Goal: Task Accomplishment & Management: Use online tool/utility

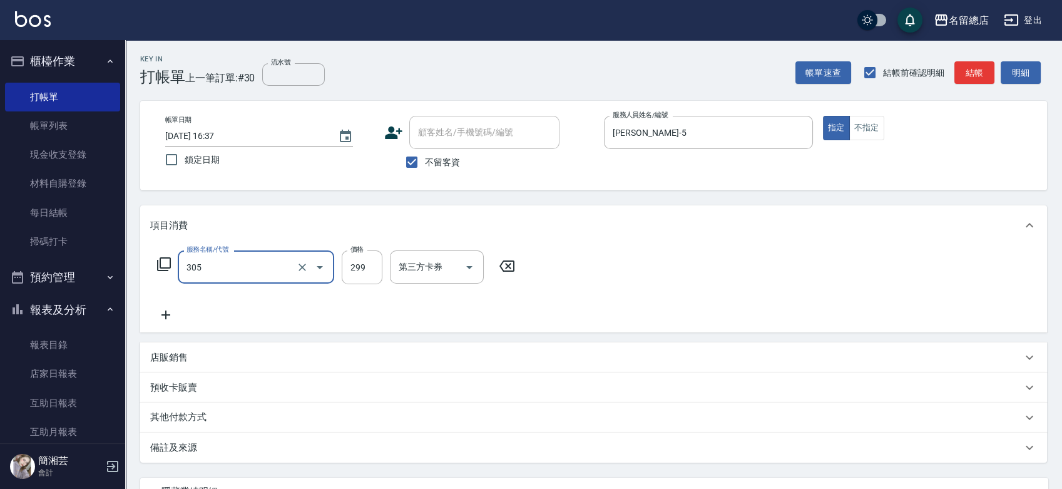
type input "剪髮(305)"
type input "500"
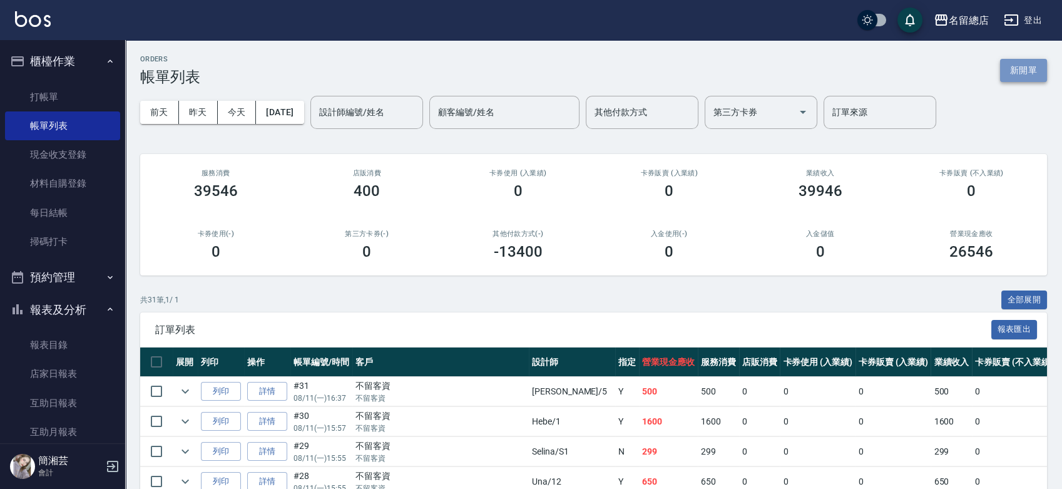
click at [1042, 74] on button "新開單" at bounding box center [1023, 70] width 47 height 23
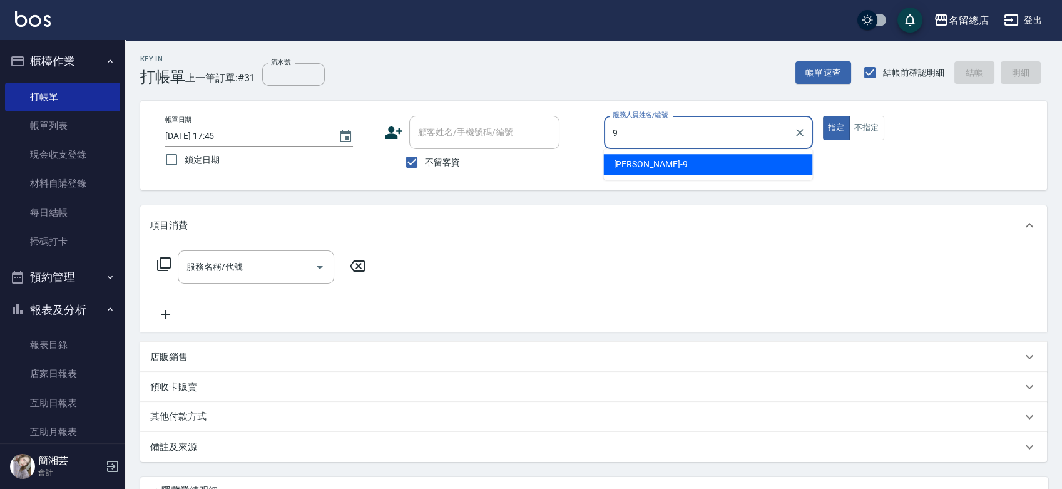
type input "[PERSON_NAME]-9"
type button "true"
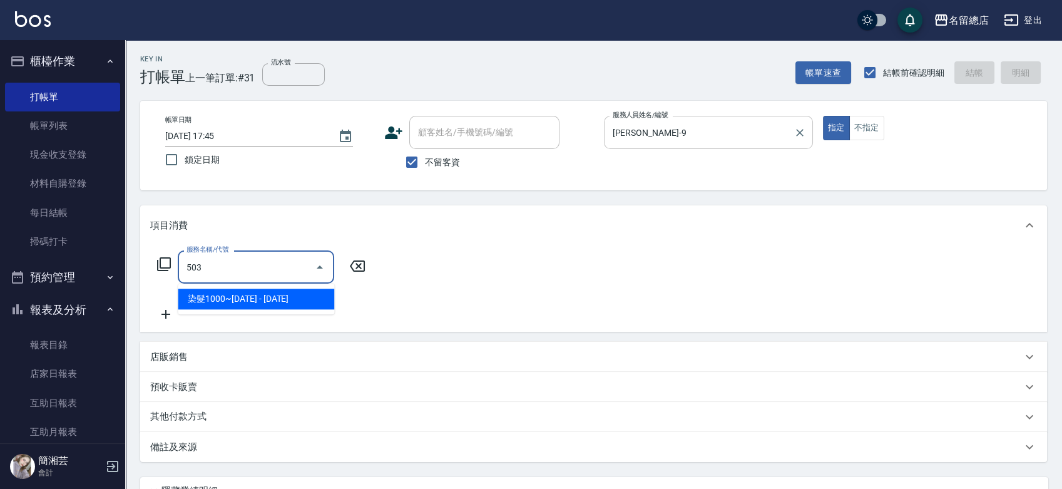
type input "染髮1000~1499(503)"
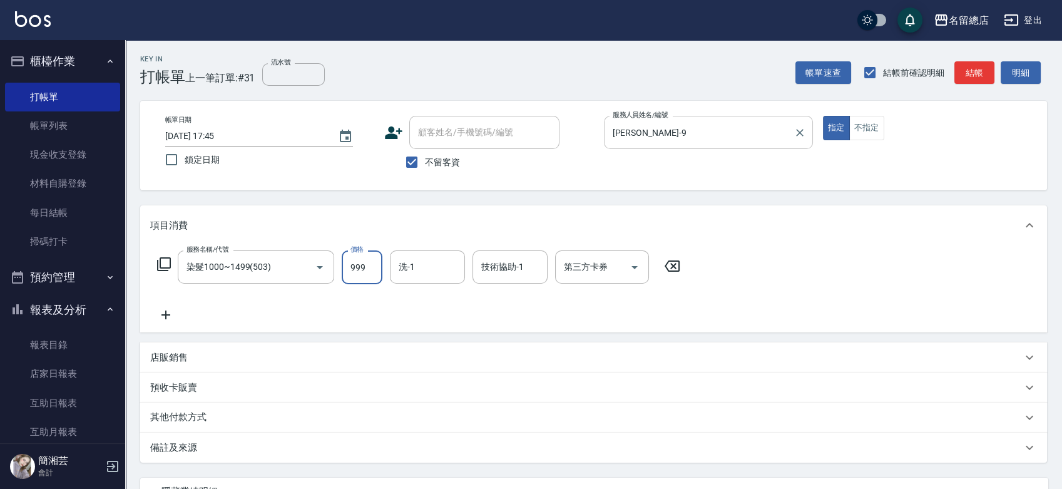
type input "999"
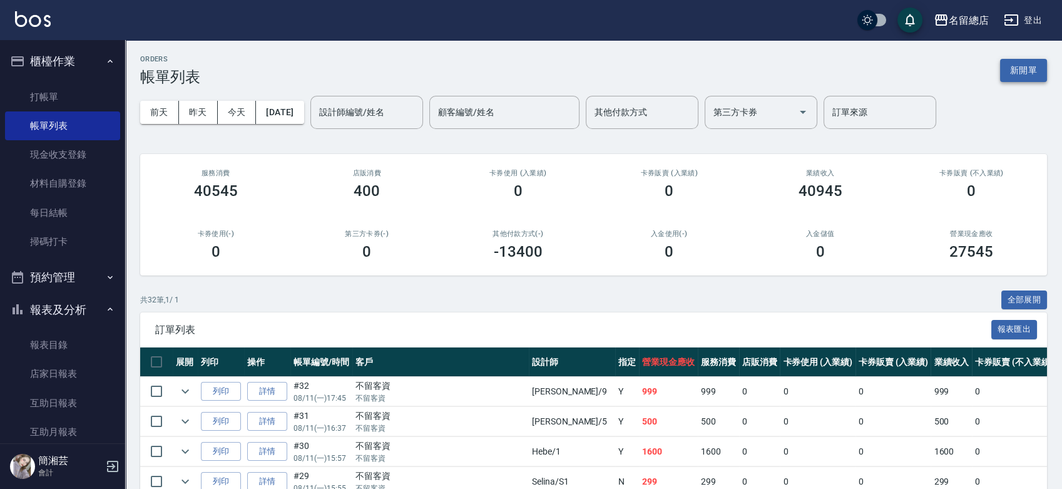
click at [1025, 68] on button "新開單" at bounding box center [1023, 70] width 47 height 23
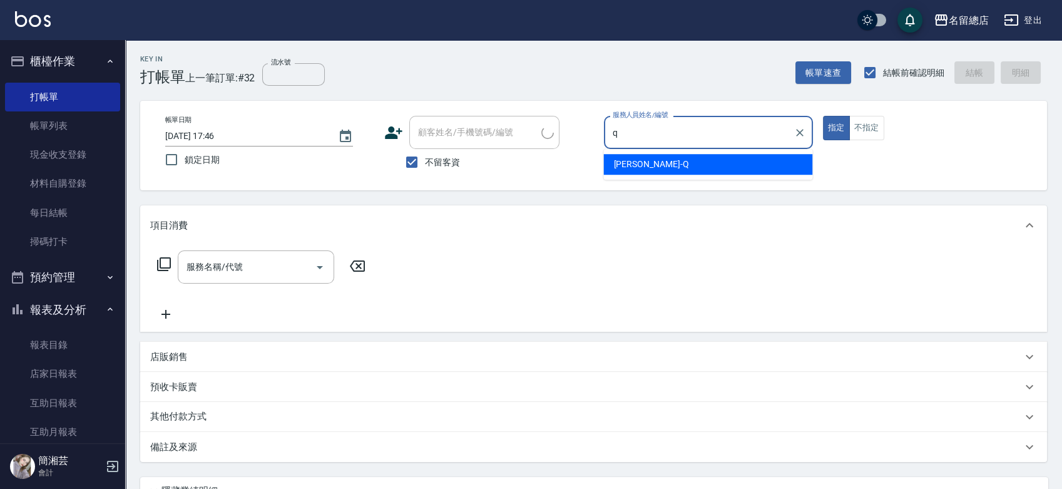
type input "[PERSON_NAME]"
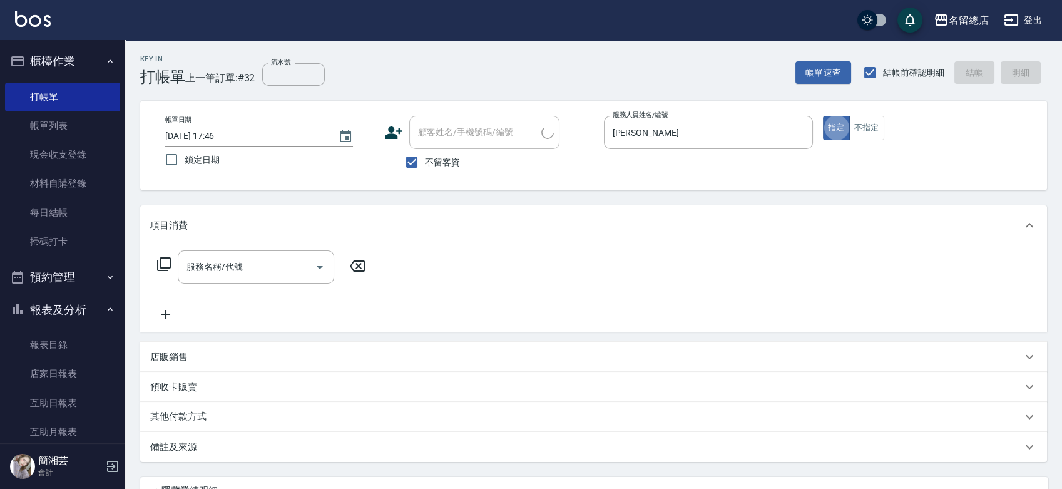
type button "true"
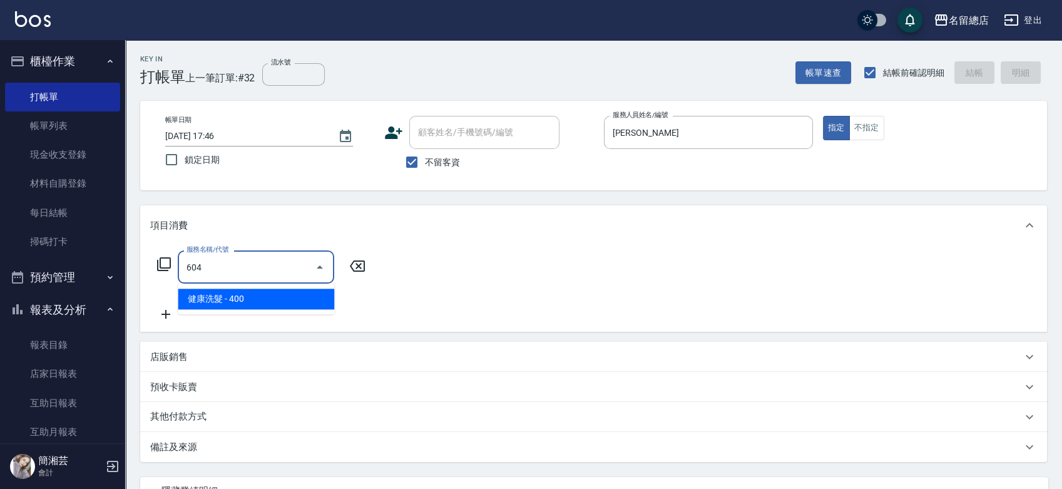
type input "健康洗髮(604)"
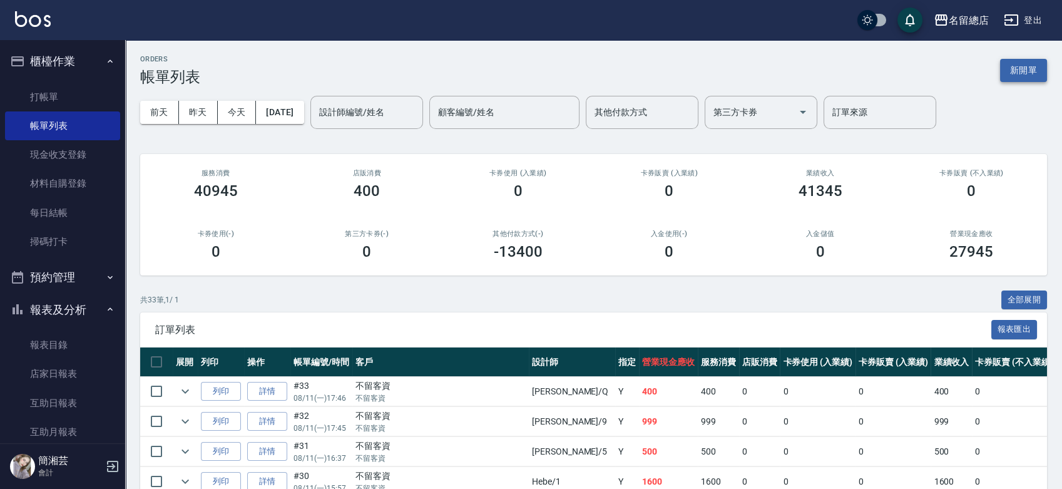
click at [1035, 68] on button "新開單" at bounding box center [1023, 70] width 47 height 23
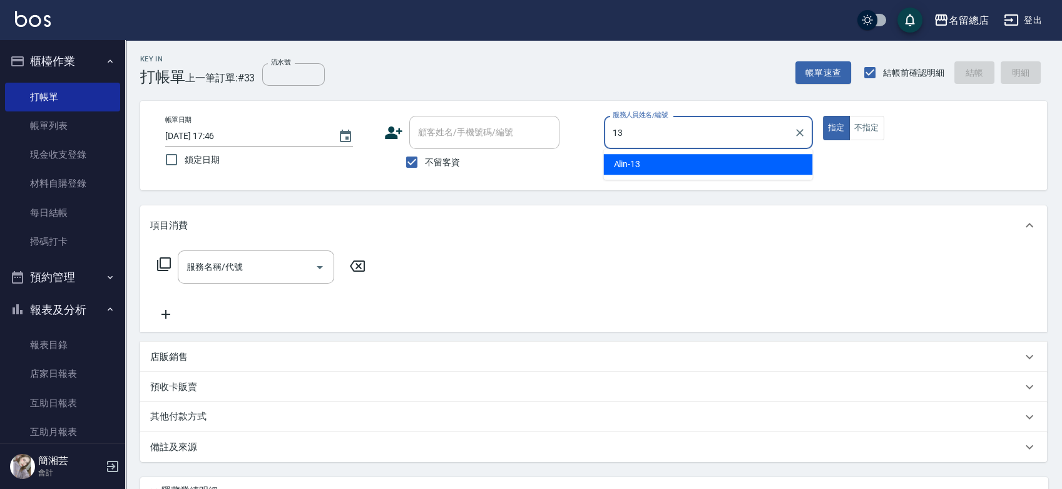
type input "Alin-13"
type button "true"
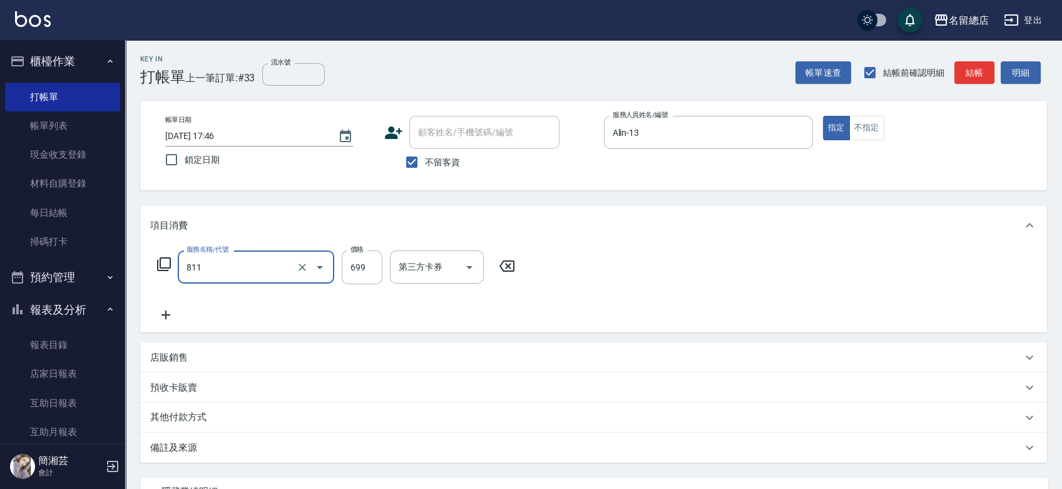
type input "洗+剪(811)"
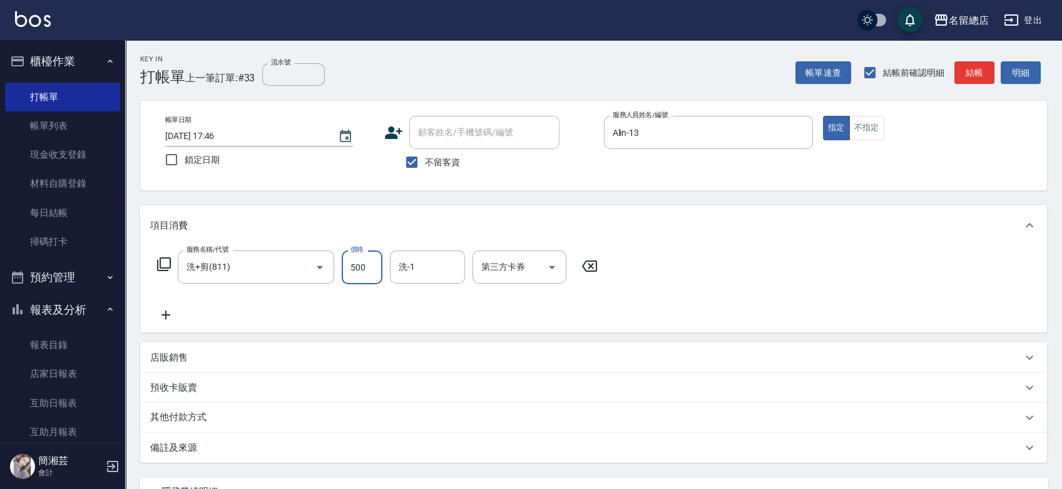
type input "500"
type input "[PERSON_NAME]-33"
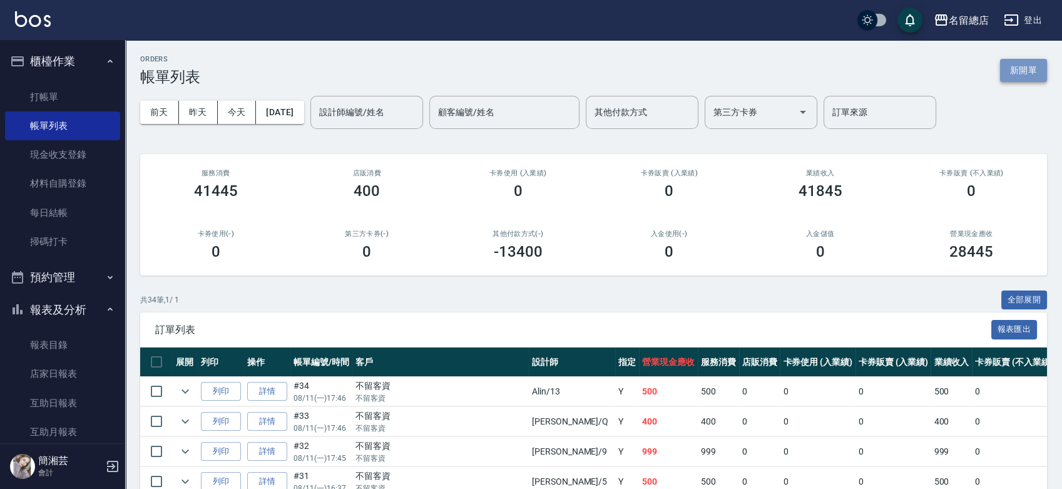
click at [1037, 79] on button "新開單" at bounding box center [1023, 70] width 47 height 23
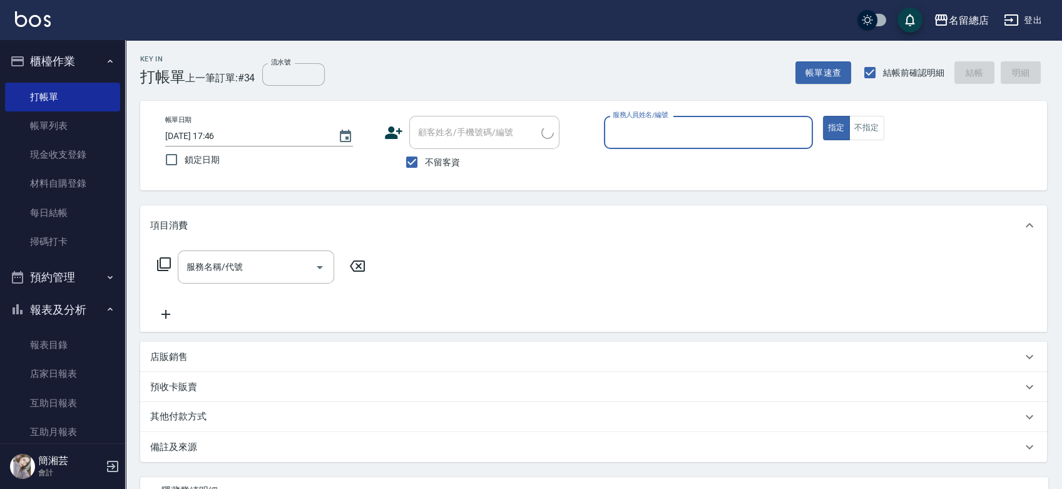
click at [453, 165] on span "不留客資" at bounding box center [442, 162] width 35 height 13
click at [425, 165] on input "不留客資" at bounding box center [412, 162] width 26 height 26
checkbox input "false"
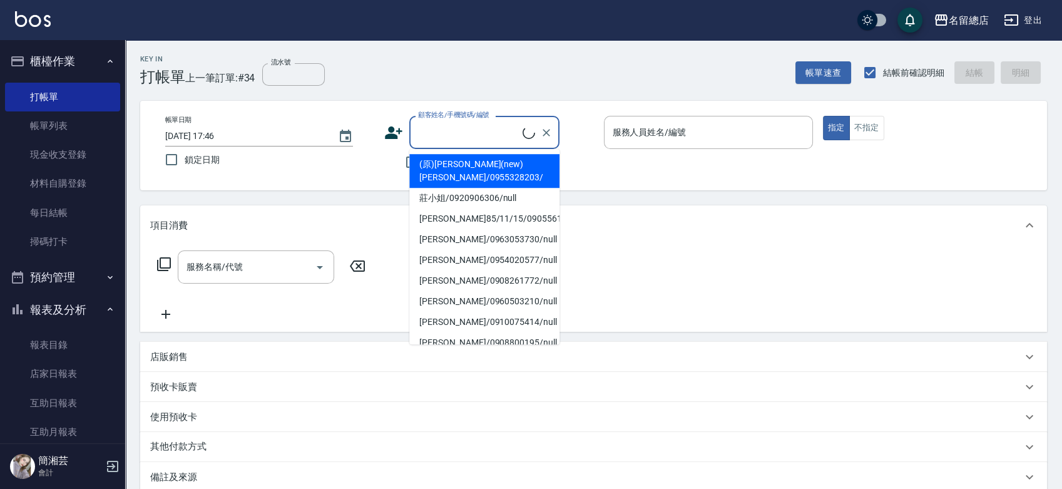
click at [448, 133] on input "顧客姓名/手機號碼/編號" at bounding box center [469, 132] width 108 height 22
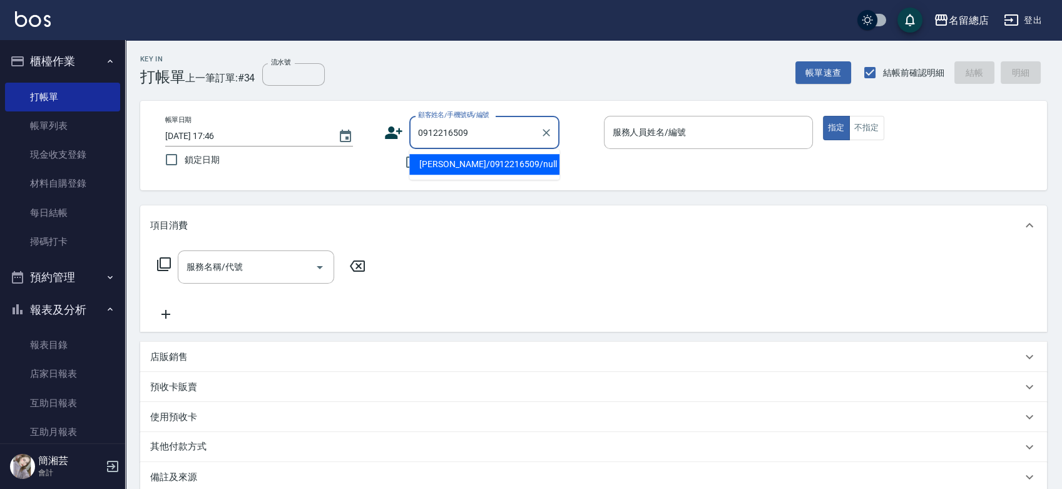
type input "[PERSON_NAME]/0912216509/null"
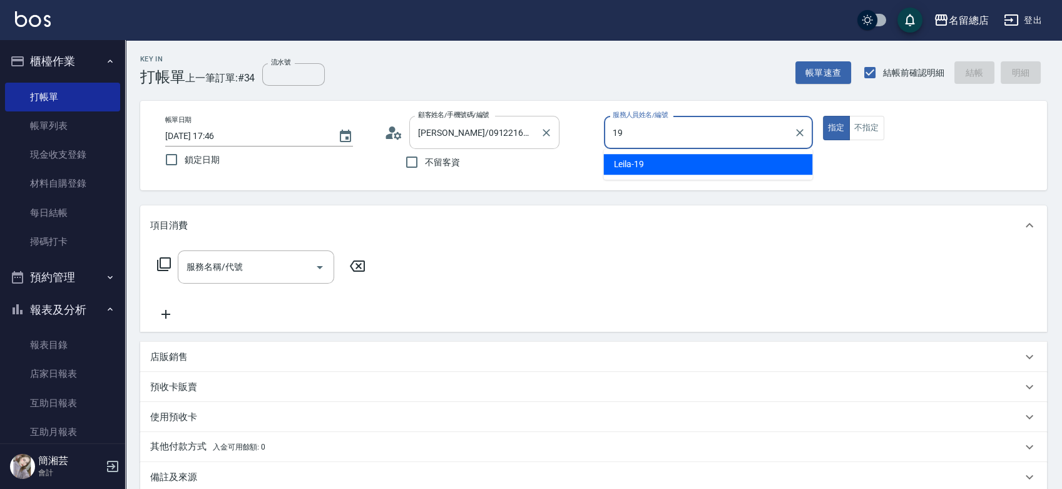
type input "Leila-19"
type button "true"
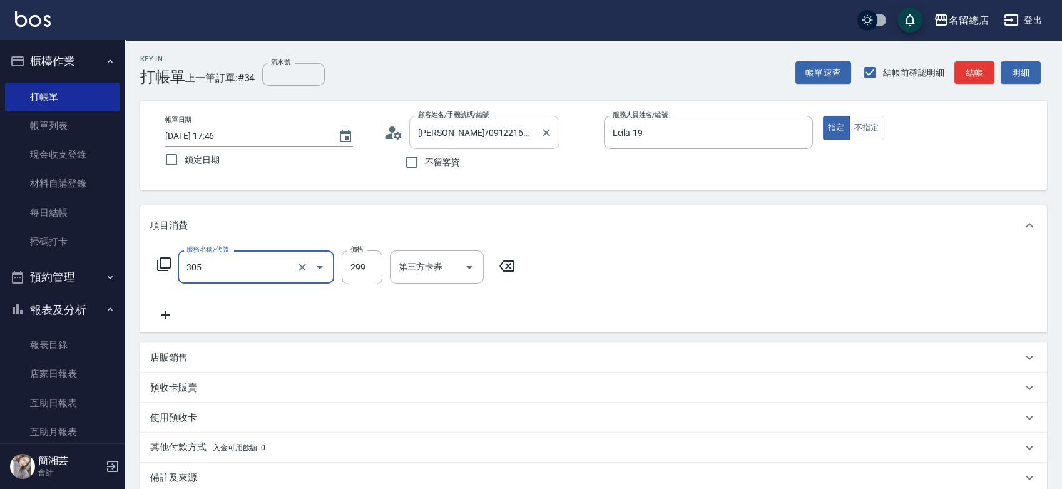
type input "剪髮(305)"
type input "300"
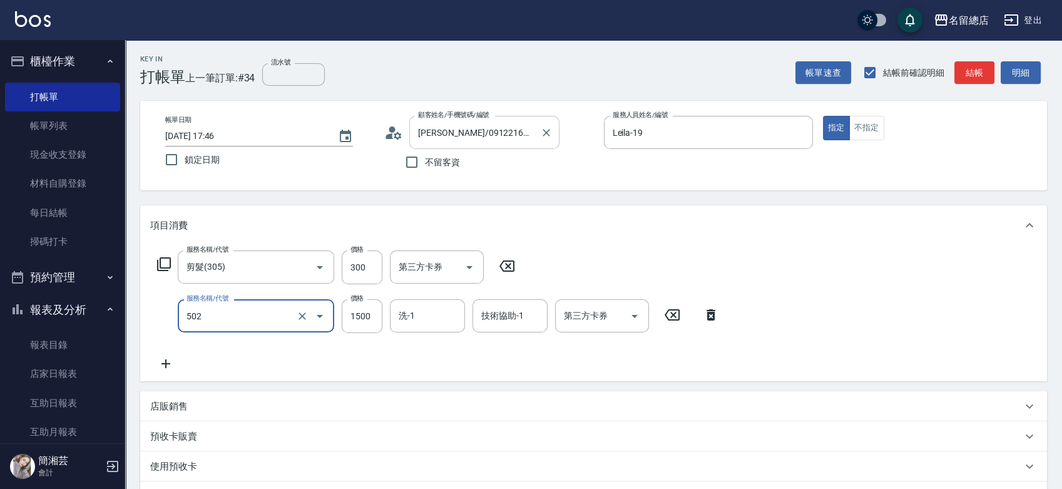
type input "染髮1500以上(502)"
type input "2500"
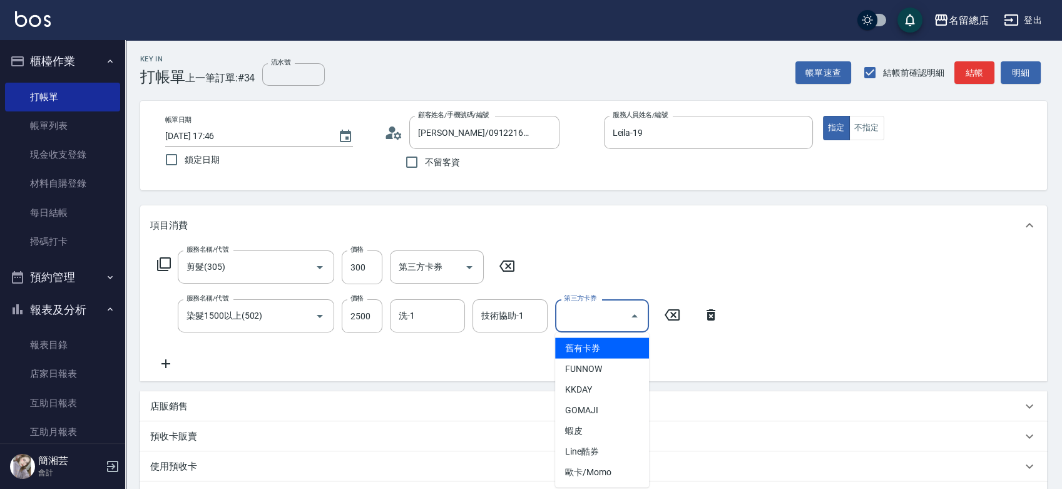
click at [778, 220] on div "項目消費" at bounding box center [586, 225] width 872 height 13
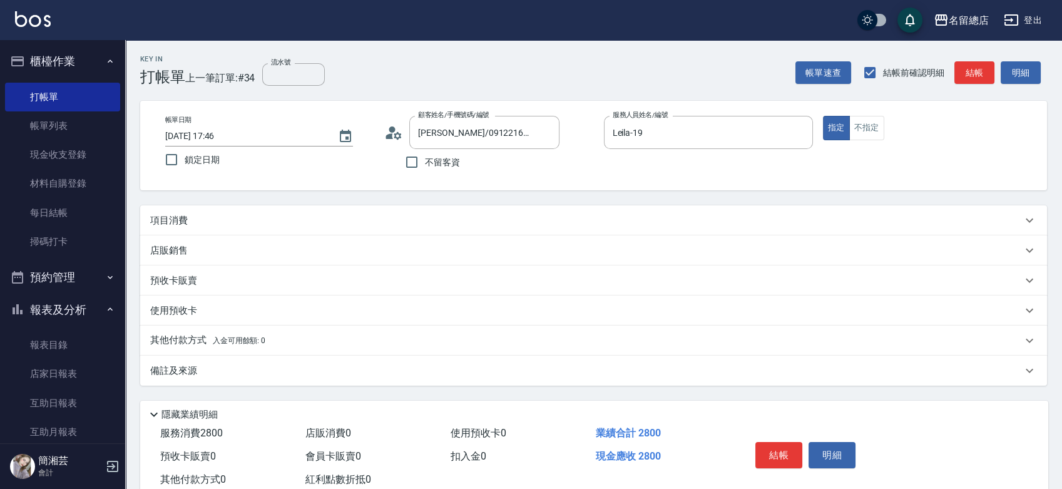
click at [556, 223] on div "項目消費" at bounding box center [586, 220] width 872 height 13
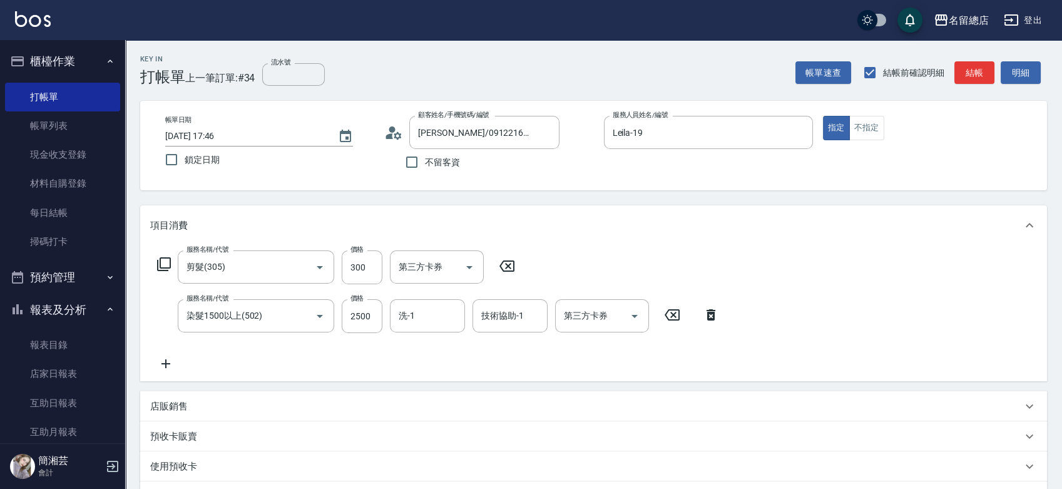
click at [160, 359] on icon at bounding box center [165, 363] width 31 height 15
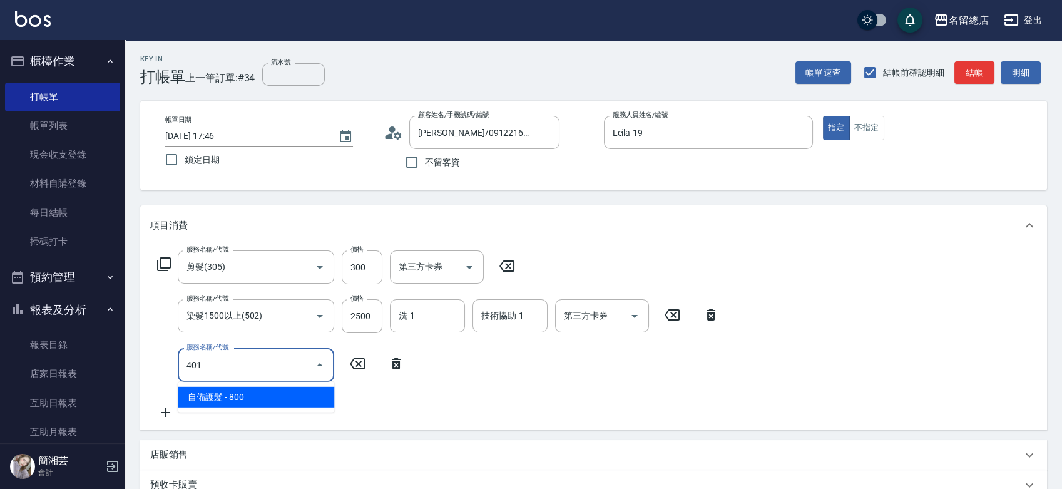
type input "自備護髮(401)"
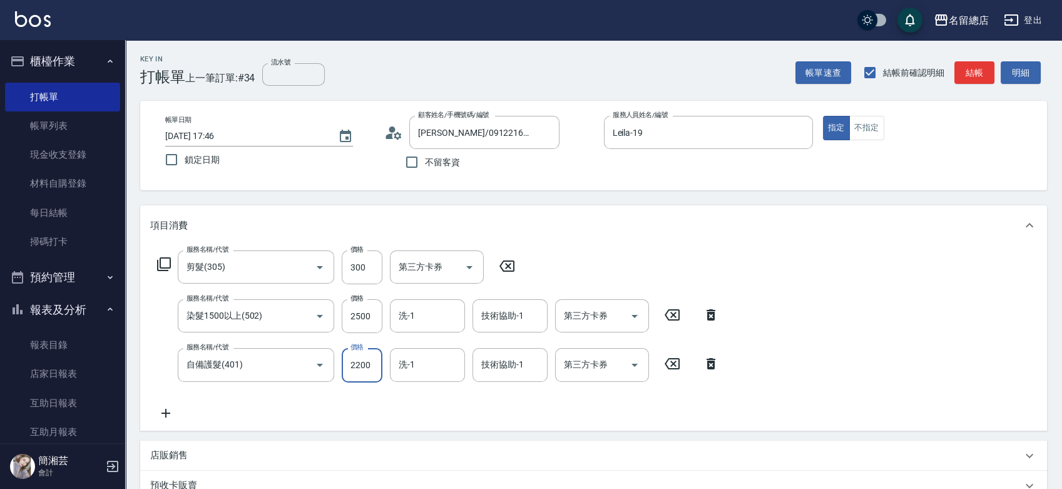
type input "2200"
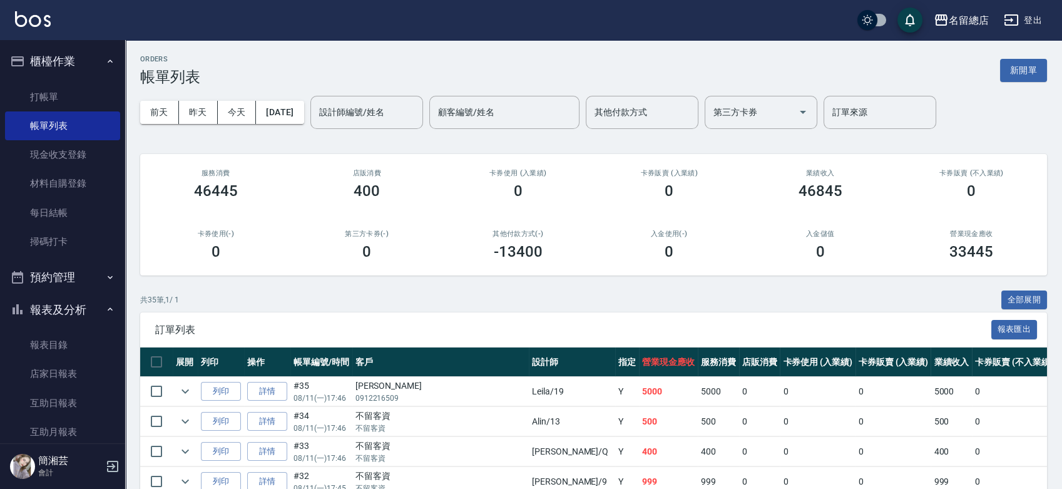
click at [1040, 71] on button "新開單" at bounding box center [1023, 70] width 47 height 23
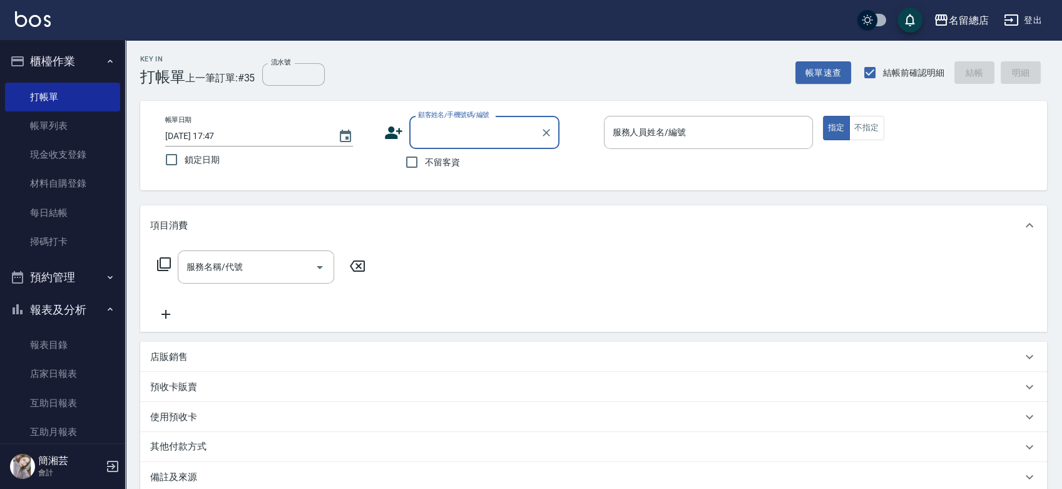
click at [454, 167] on span "不留客資" at bounding box center [442, 162] width 35 height 13
click at [425, 167] on input "不留客資" at bounding box center [412, 162] width 26 height 26
checkbox input "true"
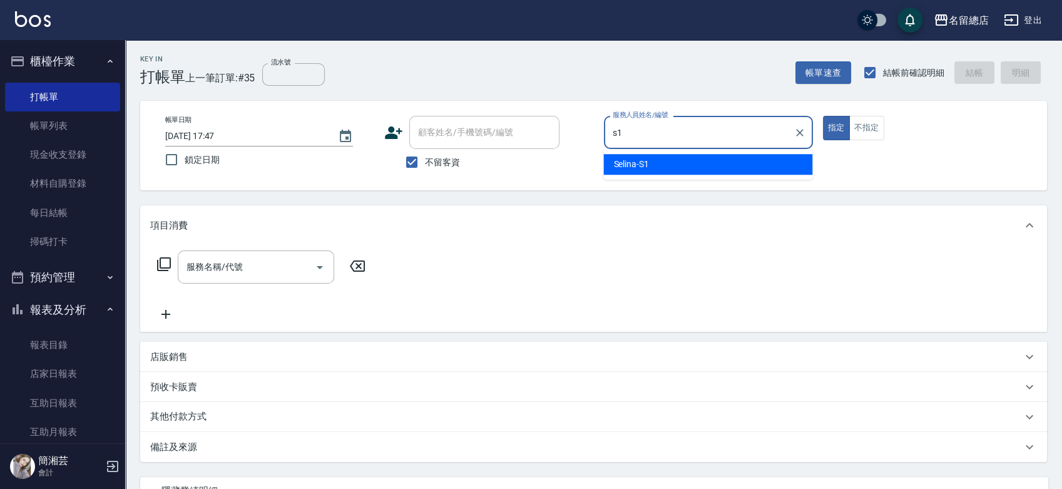
type input "Selina-S1"
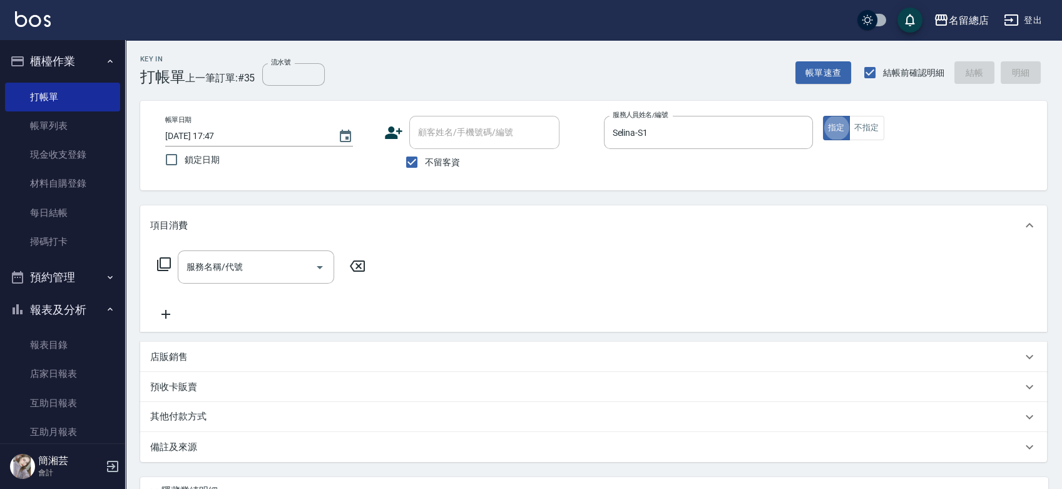
type button "true"
click at [232, 261] on input "服務名稱/代號" at bounding box center [246, 267] width 126 height 22
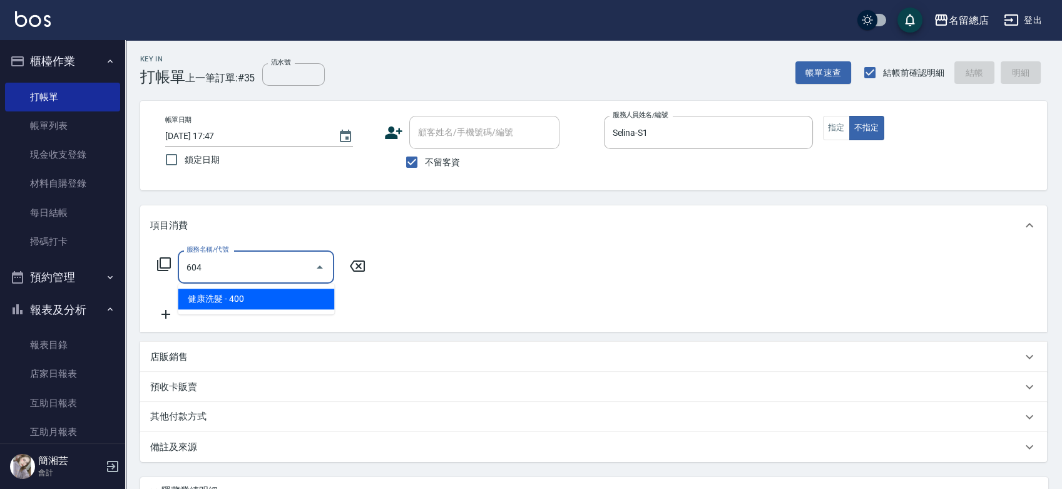
type input "健康洗髮(604)"
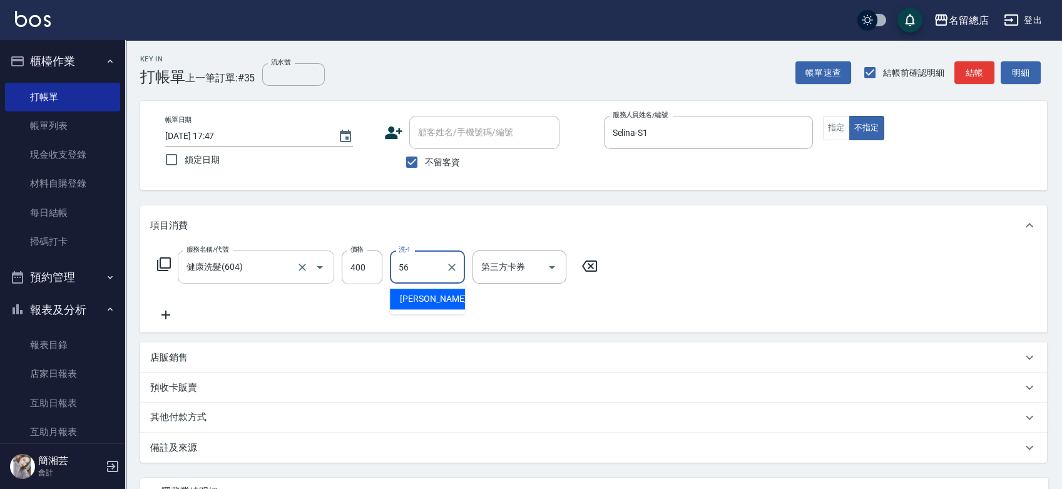
type input "[PERSON_NAME]-56"
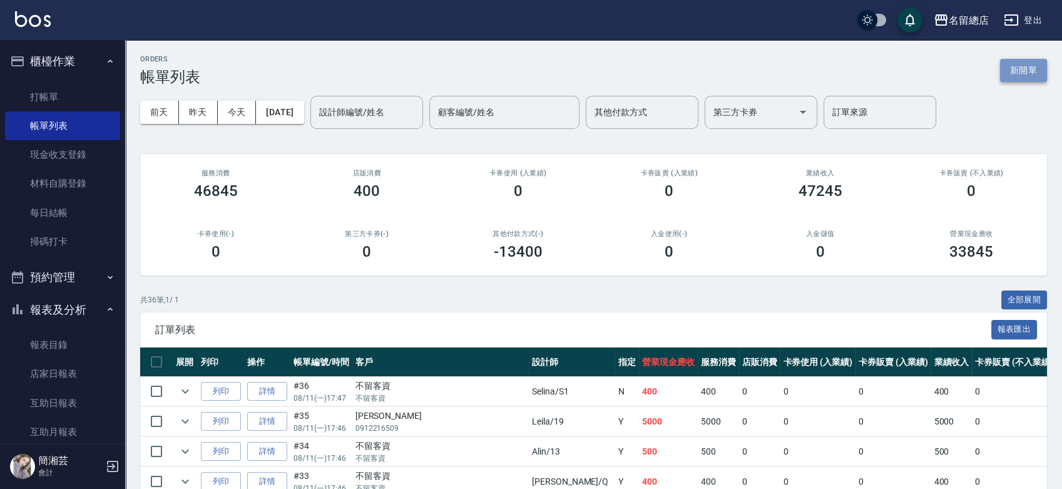
click at [1025, 79] on button "新開單" at bounding box center [1023, 70] width 47 height 23
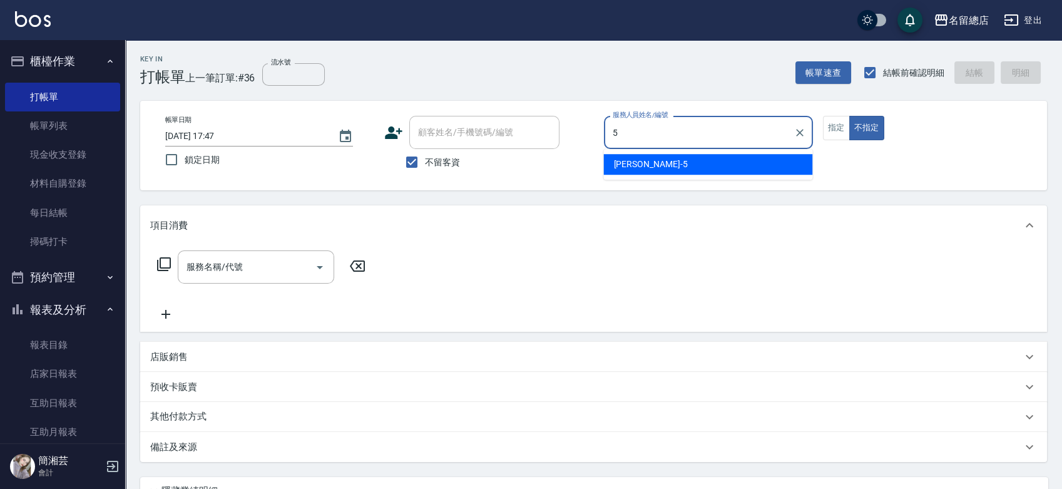
type input "[PERSON_NAME]-5"
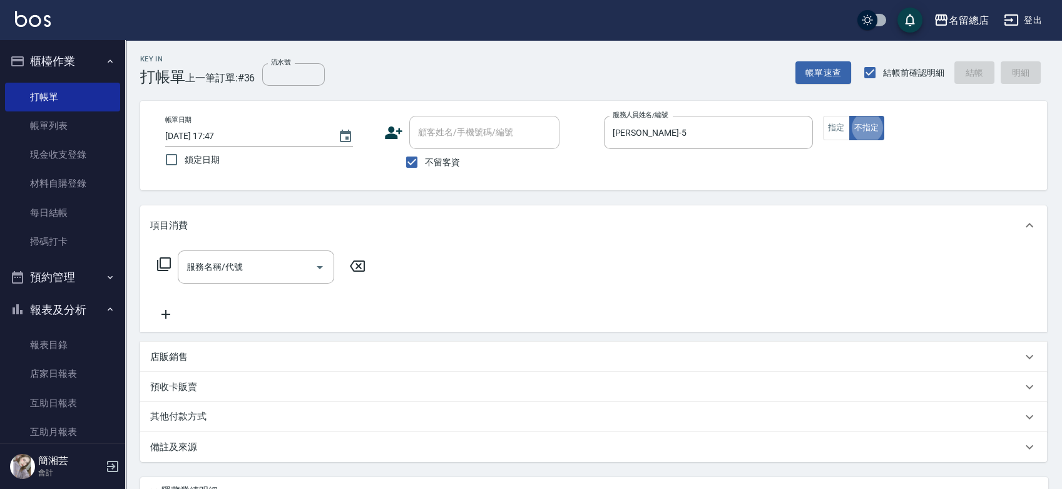
type button "false"
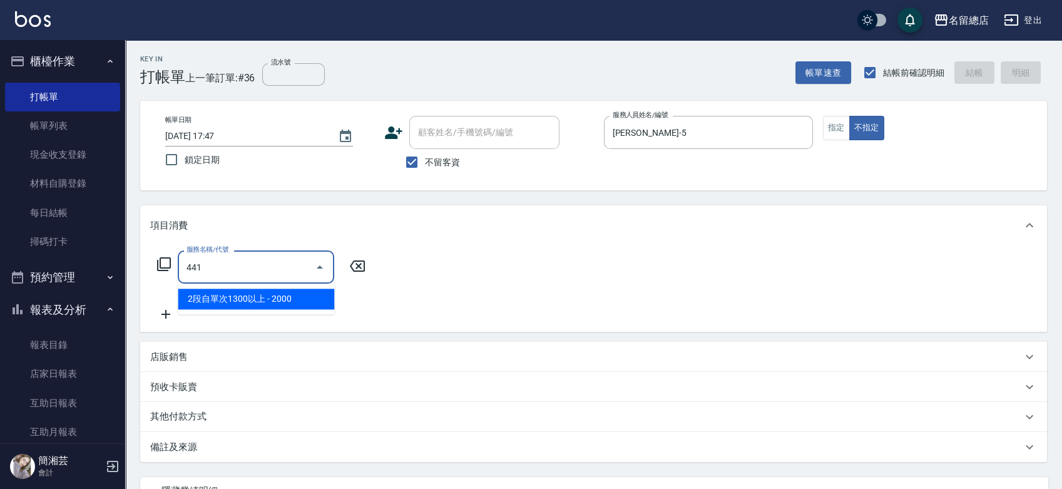
type input "2段自單次1300以上(441)"
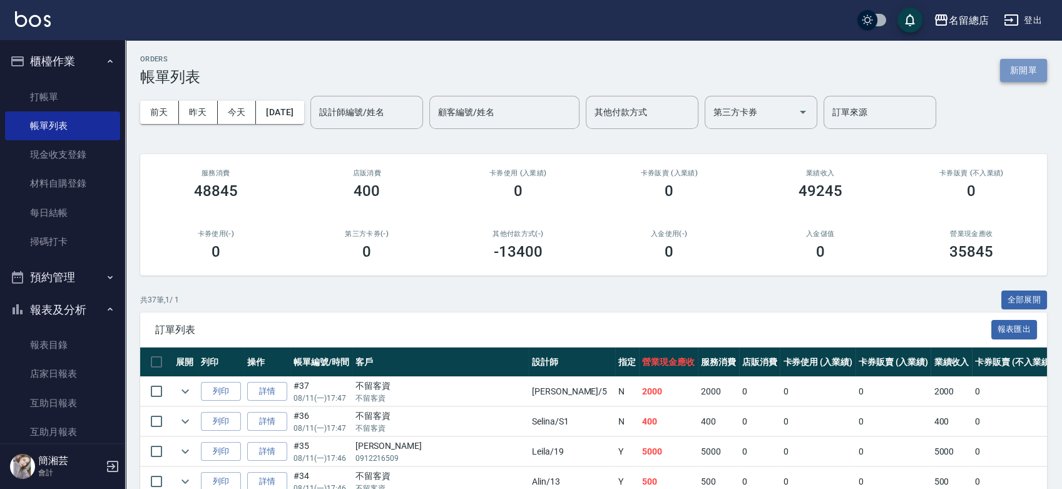
click at [1042, 68] on button "新開單" at bounding box center [1023, 70] width 47 height 23
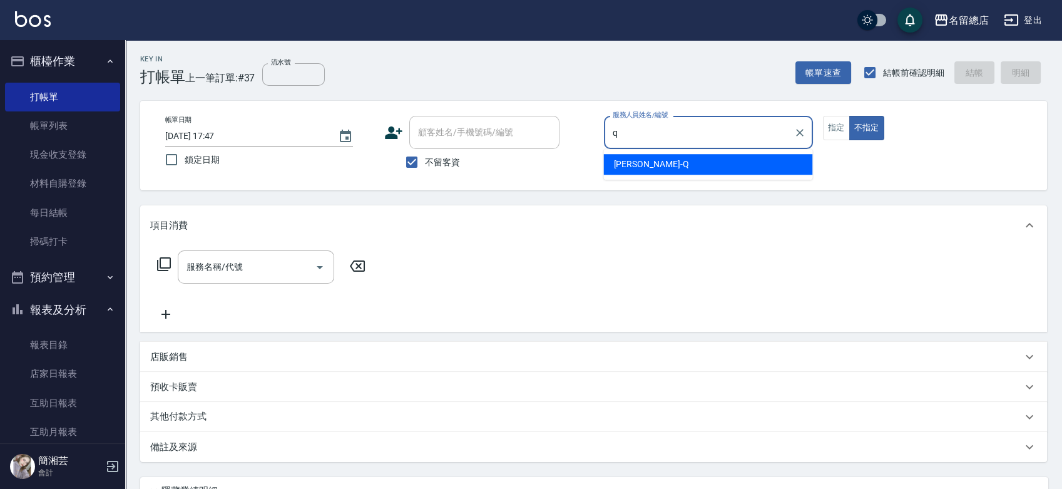
type input "[PERSON_NAME]"
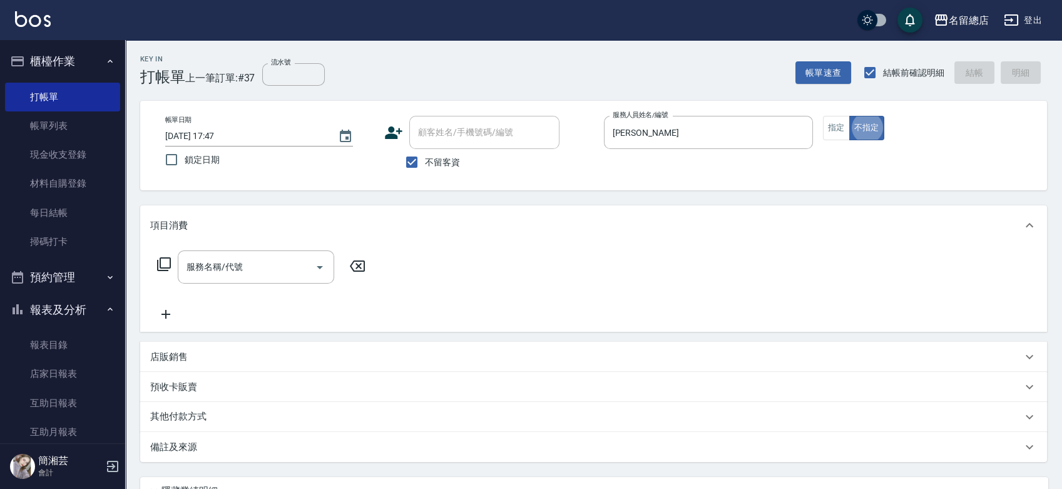
type button "false"
click at [807, 132] on button "Clear" at bounding box center [800, 133] width 18 height 18
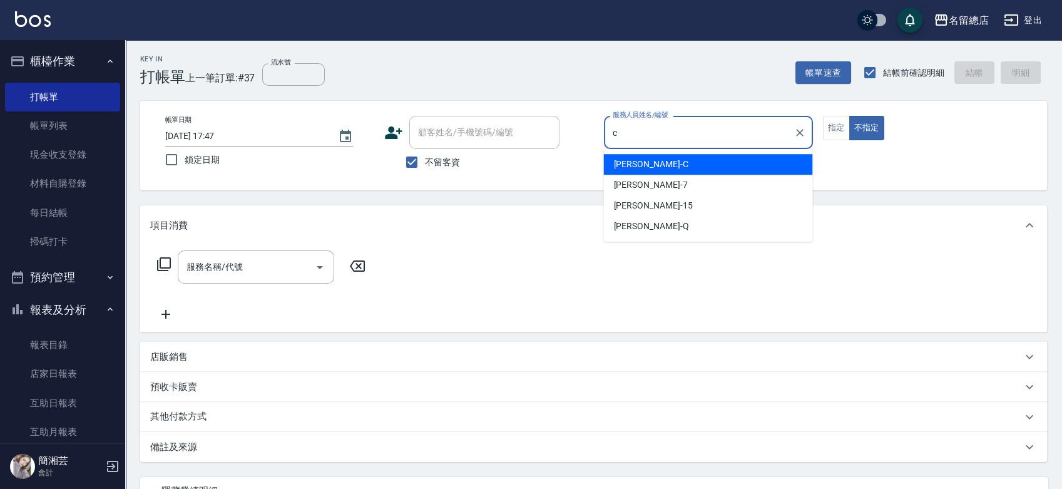
type input "麗花[PERSON_NAME]"
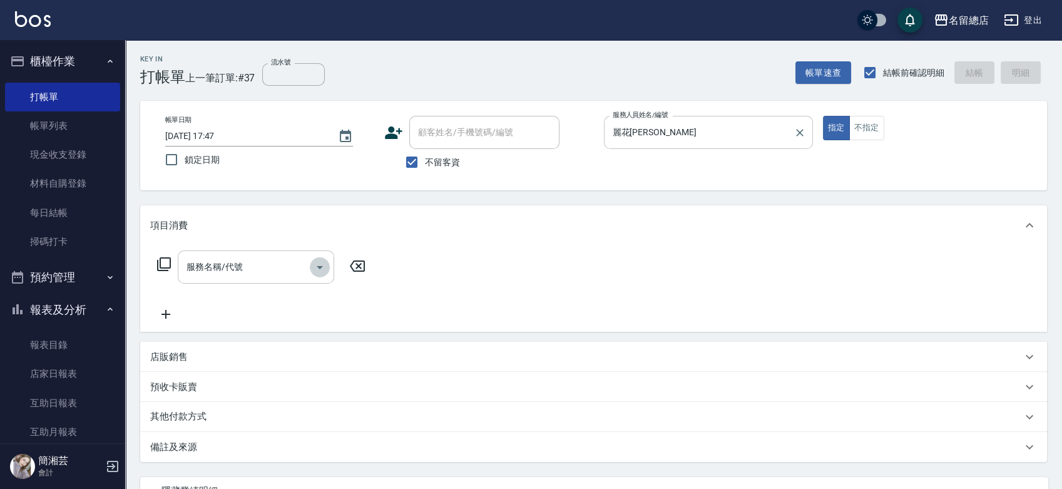
click at [320, 265] on icon "Open" at bounding box center [319, 267] width 15 height 15
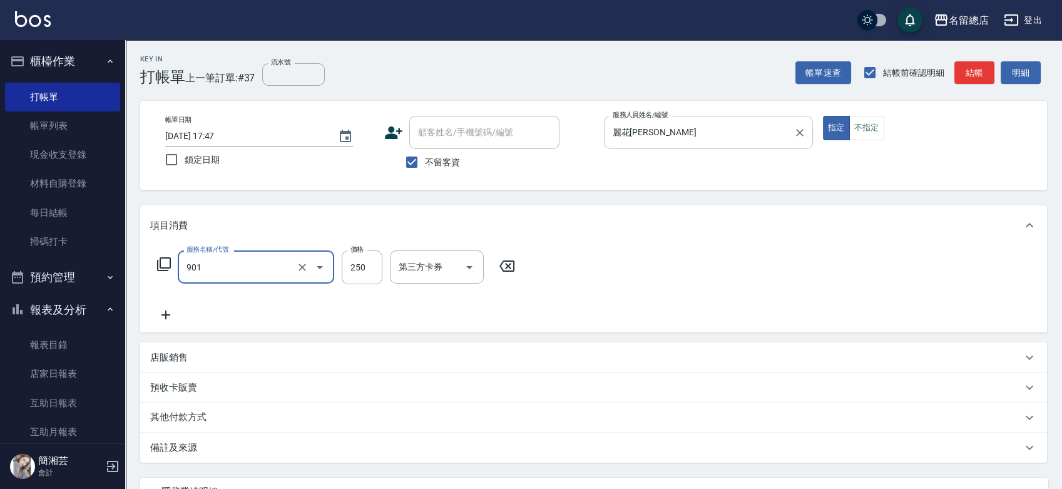
type input "手指甲女(901)"
type input "800"
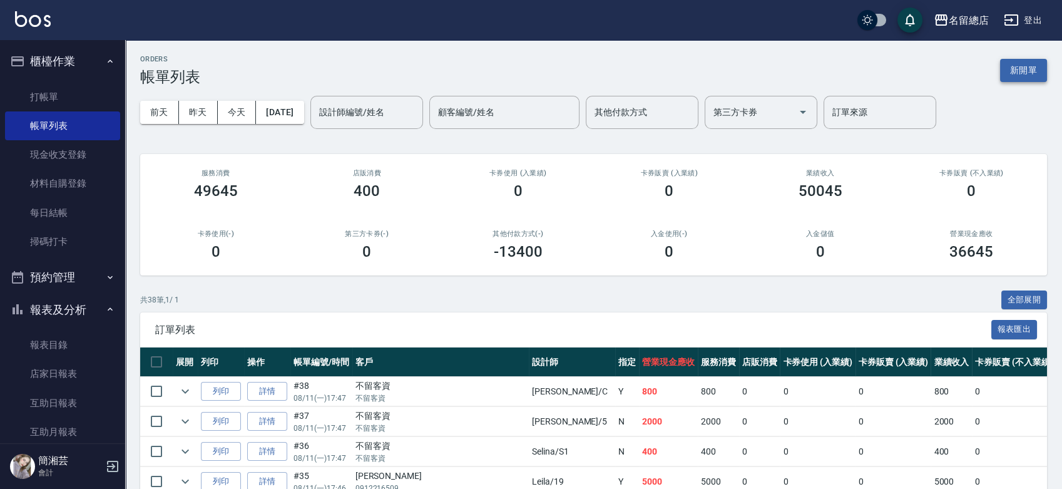
click at [1040, 64] on button "新開單" at bounding box center [1023, 70] width 47 height 23
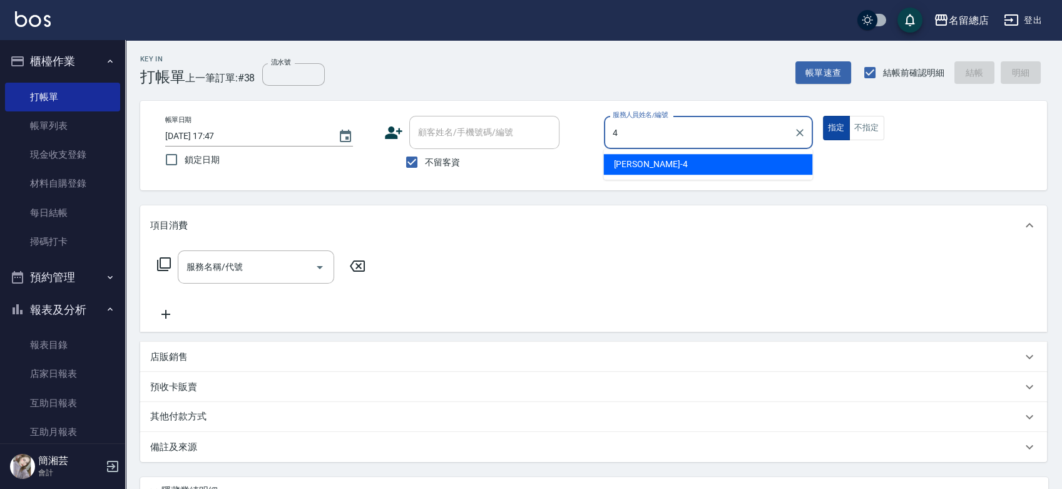
type input "[PERSON_NAME]-4"
type button "true"
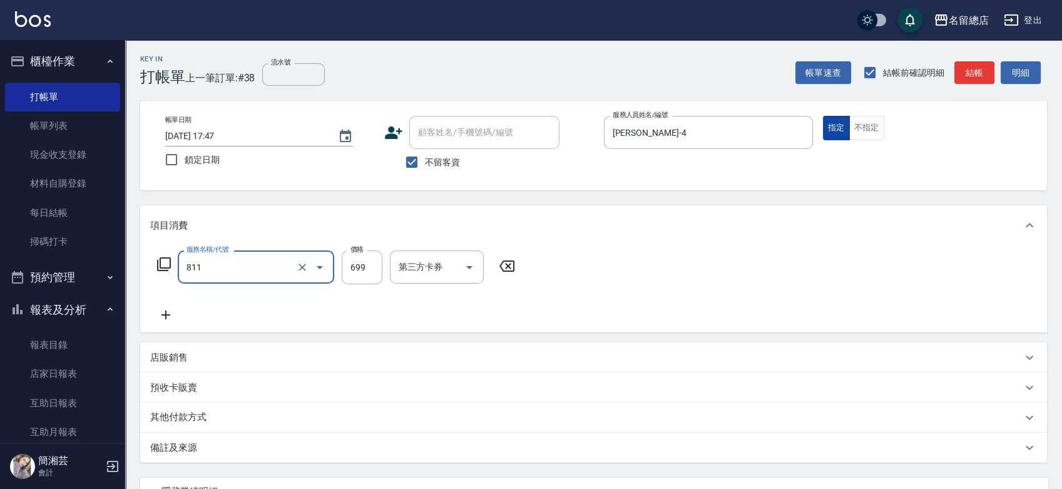
type input "洗+剪(811)"
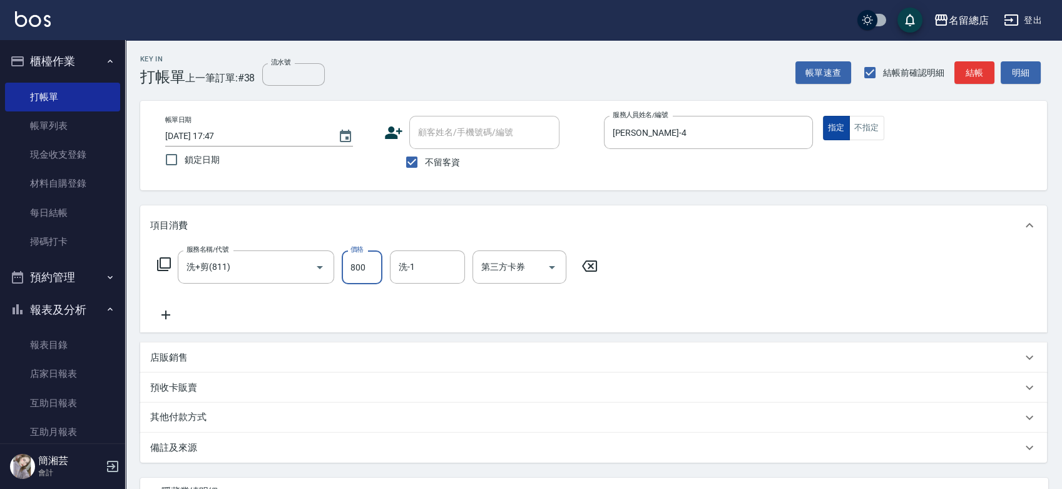
type input "800"
type input "[PERSON_NAME]-25"
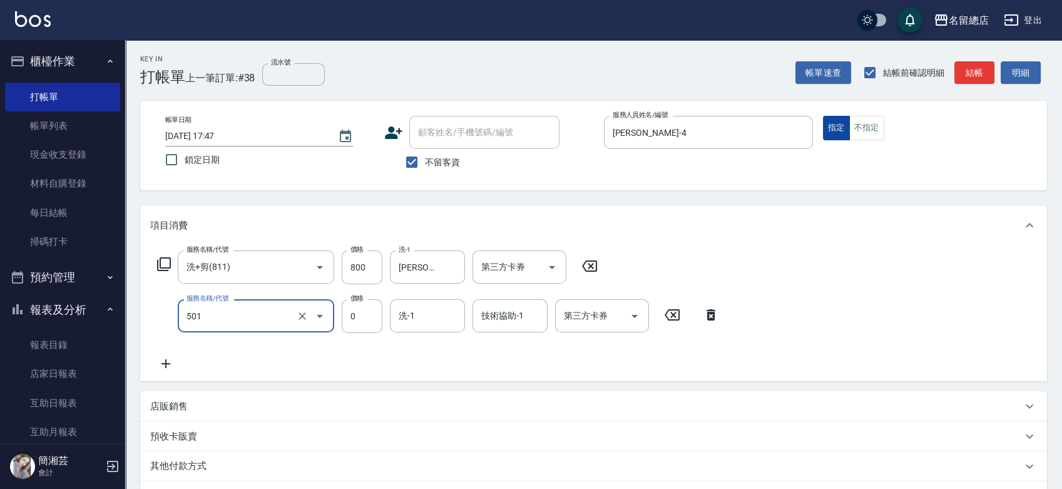
type input "2段蓋卡1300以上(501)"
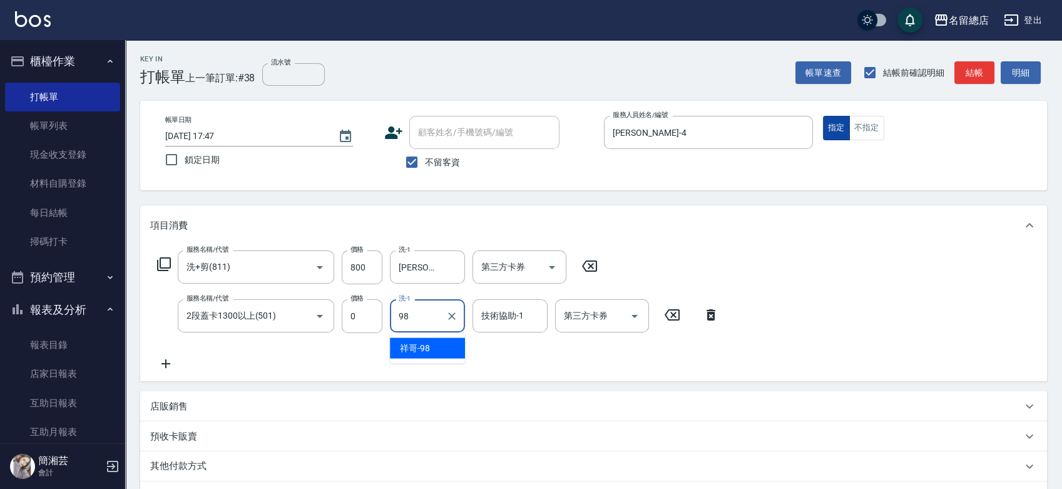
type input "祥哥-98"
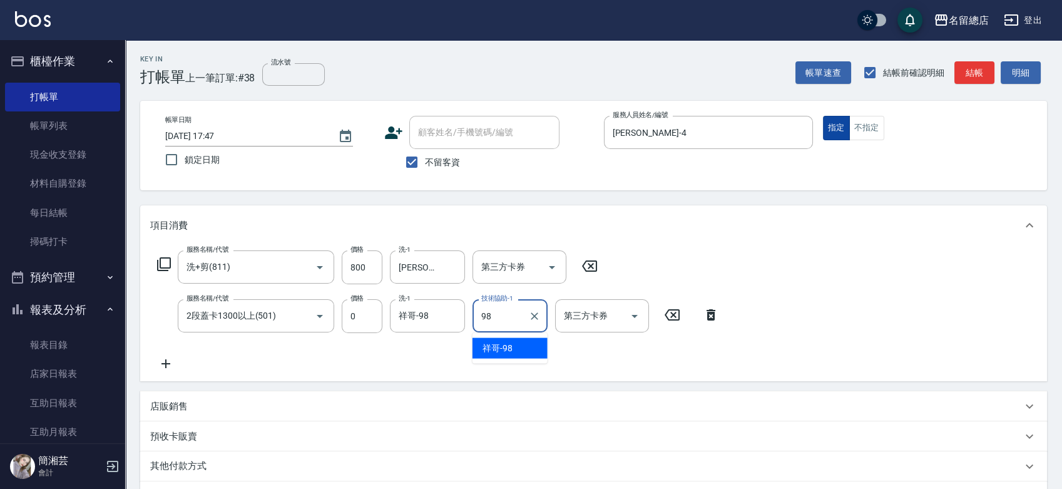
type input "祥哥-98"
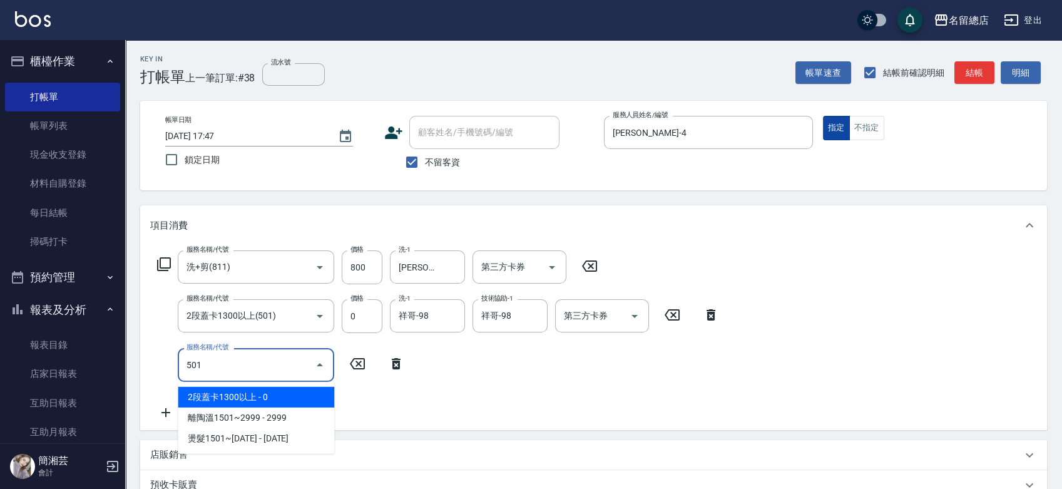
type input "2段蓋卡1300以上(501)"
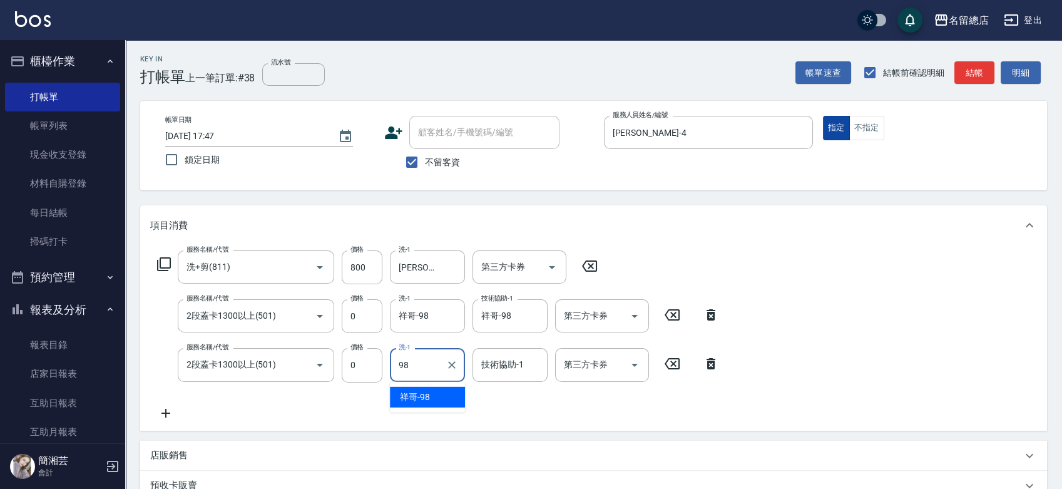
type input "祥哥-98"
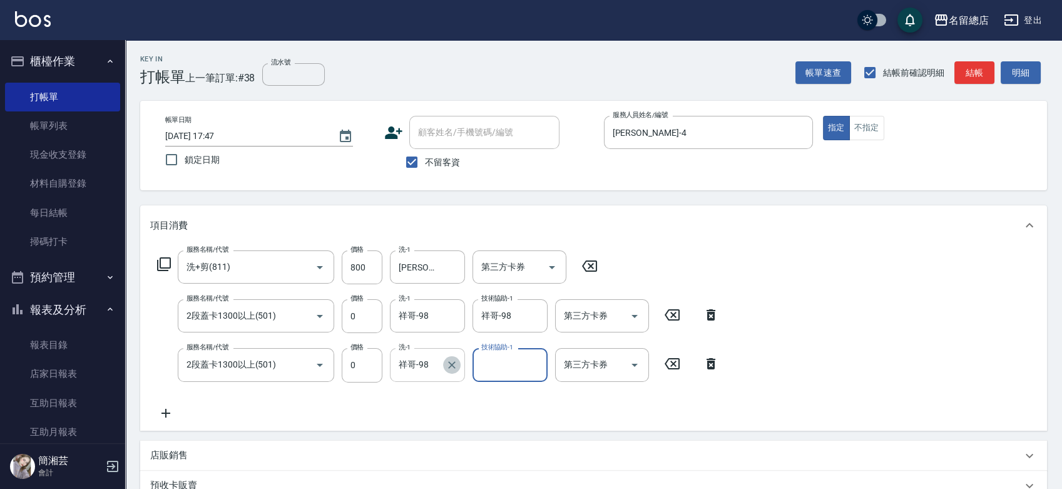
click at [456, 363] on icon "Clear" at bounding box center [452, 365] width 13 height 13
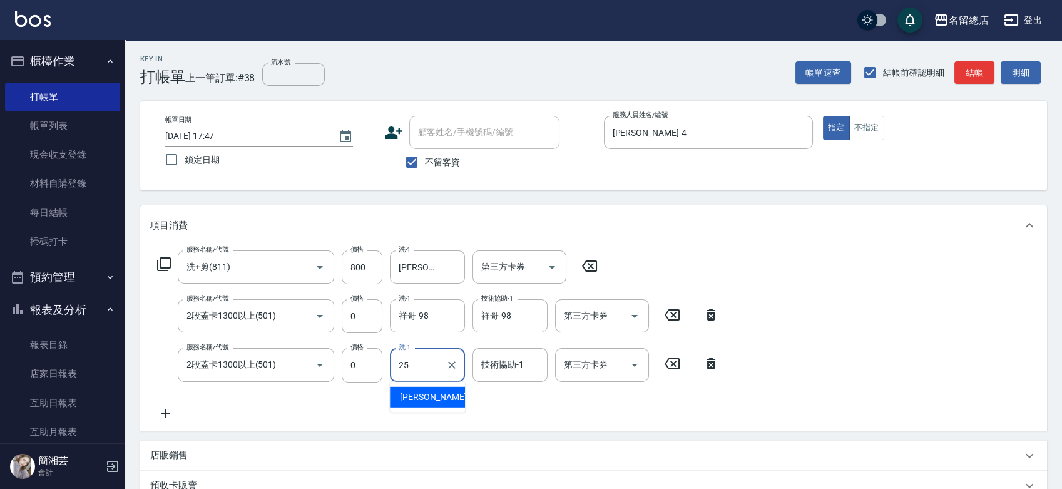
type input "[PERSON_NAME]-25"
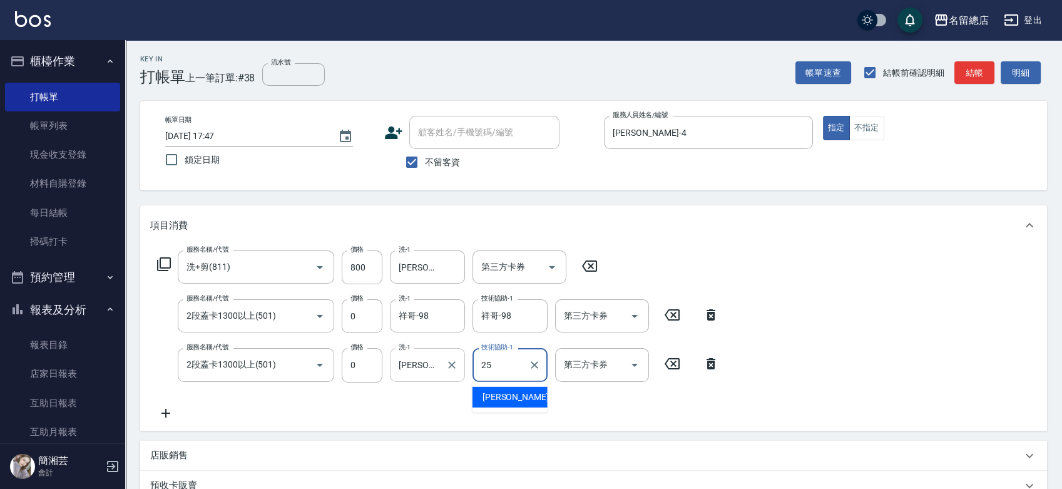
type input "[PERSON_NAME]-25"
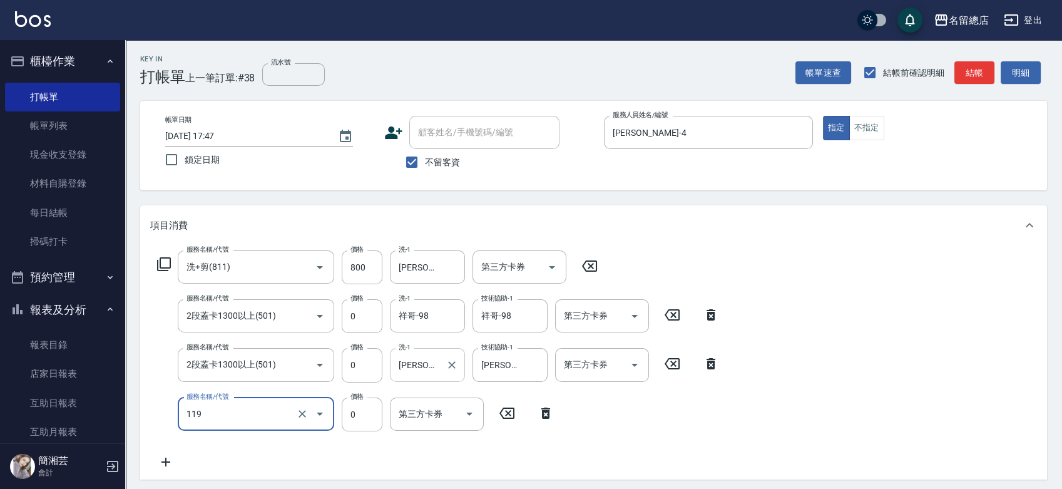
type input "頭皮蓋卡5點(119)"
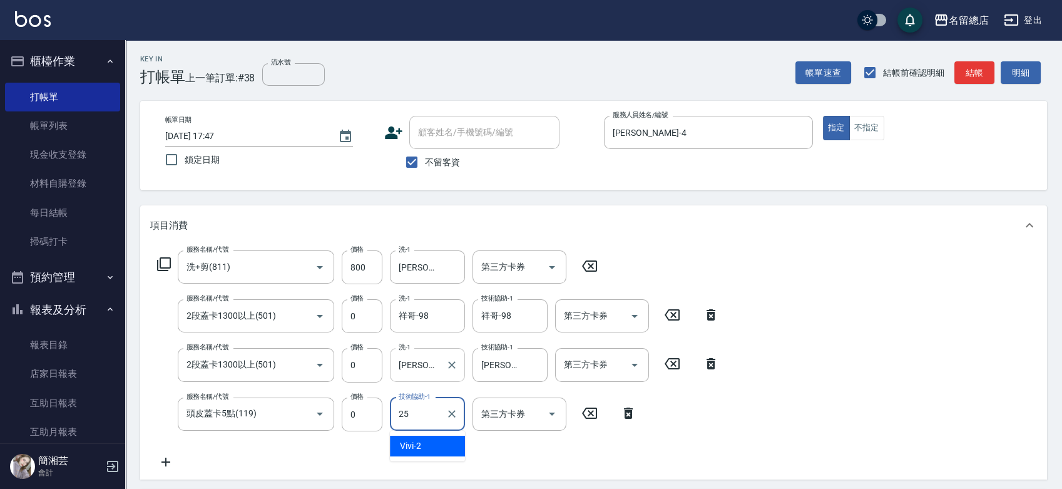
type input "[PERSON_NAME]-25"
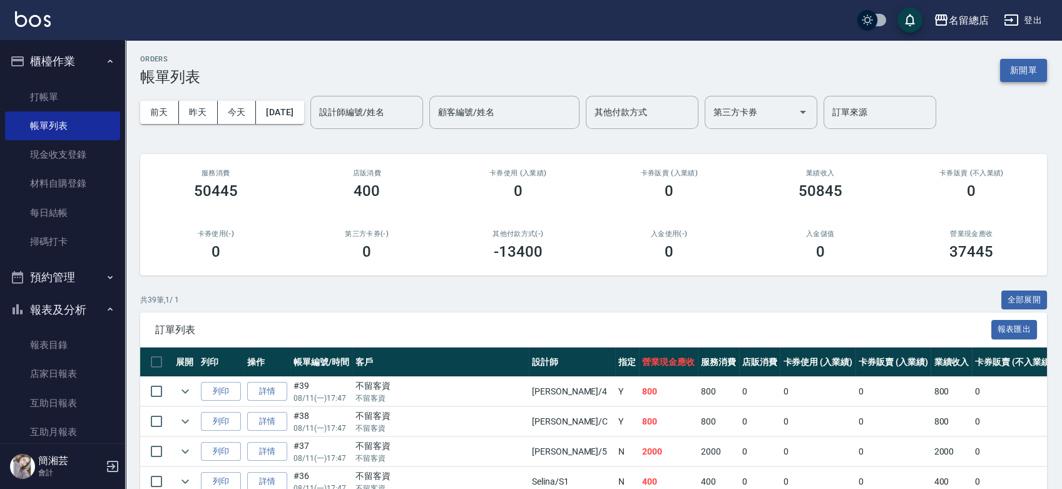
click at [1034, 63] on button "新開單" at bounding box center [1023, 70] width 47 height 23
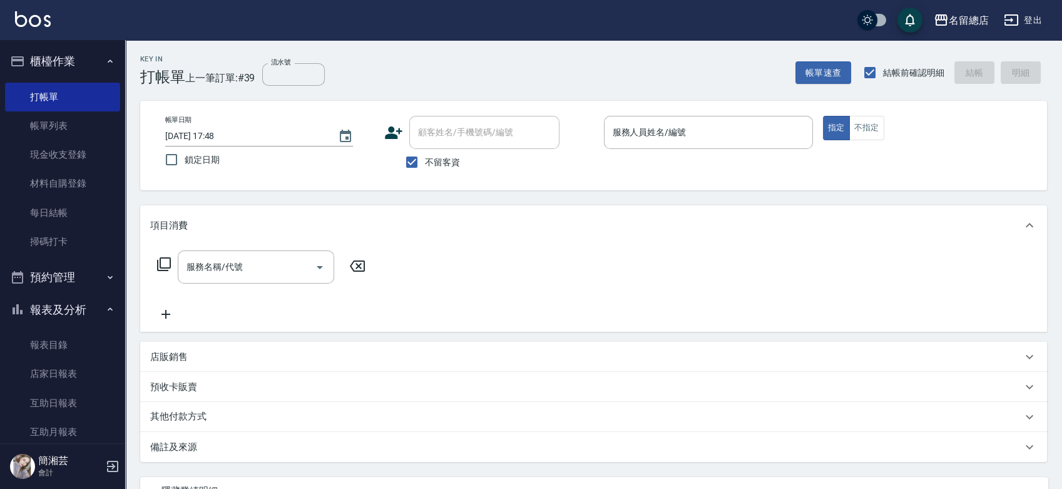
click at [453, 162] on span "不留客資" at bounding box center [442, 162] width 35 height 13
click at [425, 162] on input "不留客資" at bounding box center [412, 162] width 26 height 26
checkbox input "false"
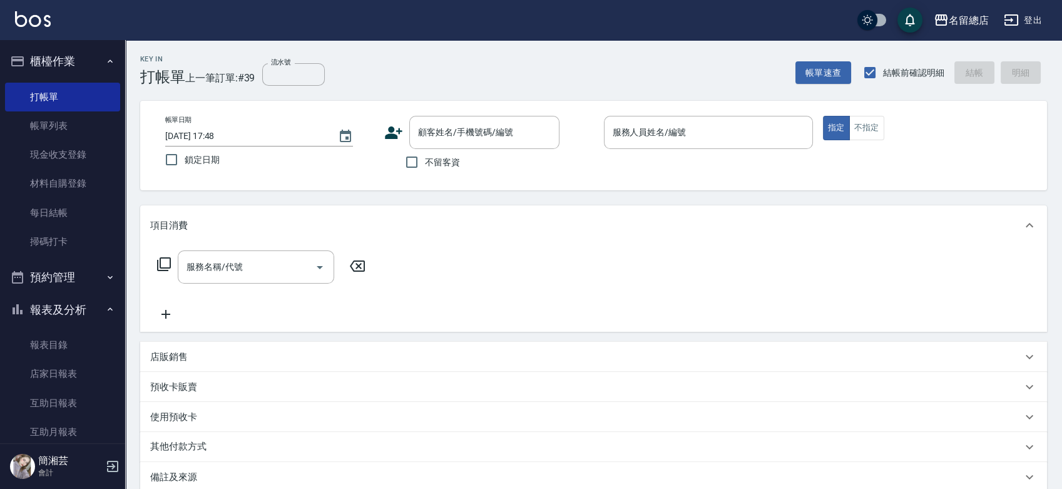
click at [454, 114] on div "帳單日期 [DATE] 17:48 鎖定日期 顧客姓名/手機號碼/編號 顧客姓名/手機號碼/編號 不留客資 服務人員姓名/編號 服務人員姓名/編號 指定 不指定" at bounding box center [593, 146] width 907 height 90
click at [450, 125] on input "顧客姓名/手機號碼/編號" at bounding box center [475, 132] width 120 height 22
type input "[PERSON_NAME]/0916377490/"
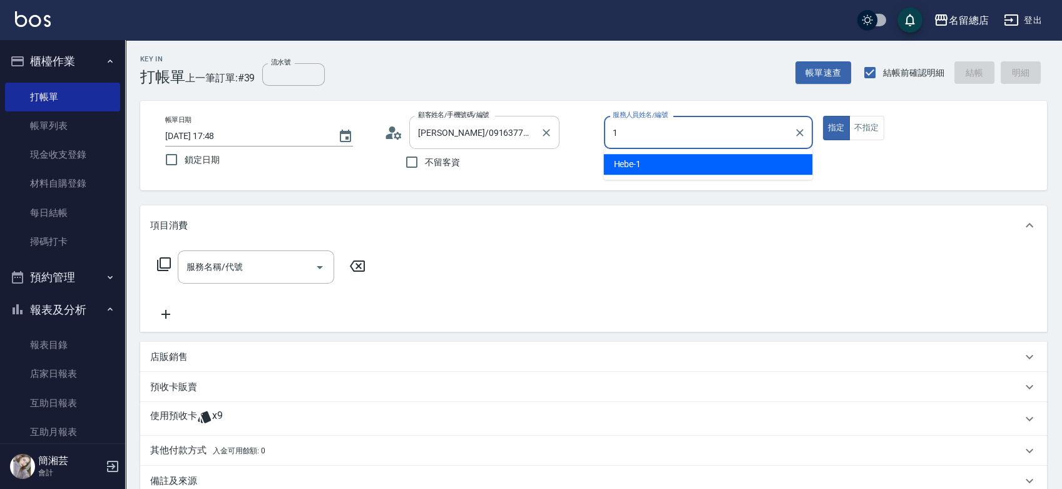
type input "Hebe-1"
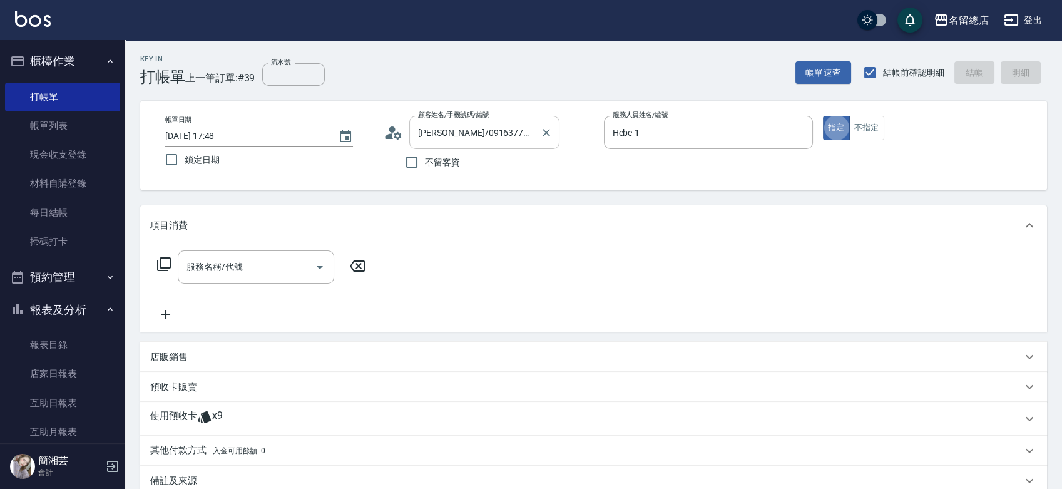
type button "true"
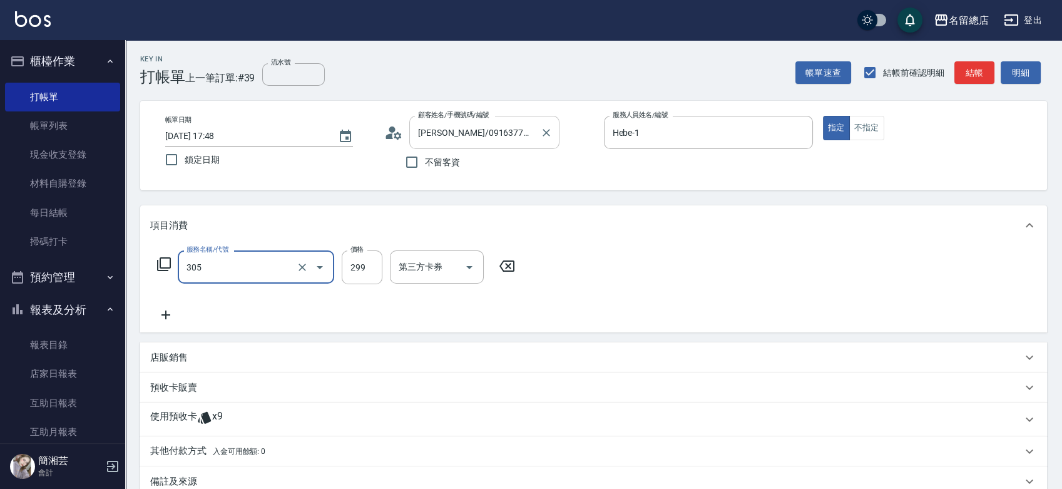
type input "剪髮(305)"
type input "1800"
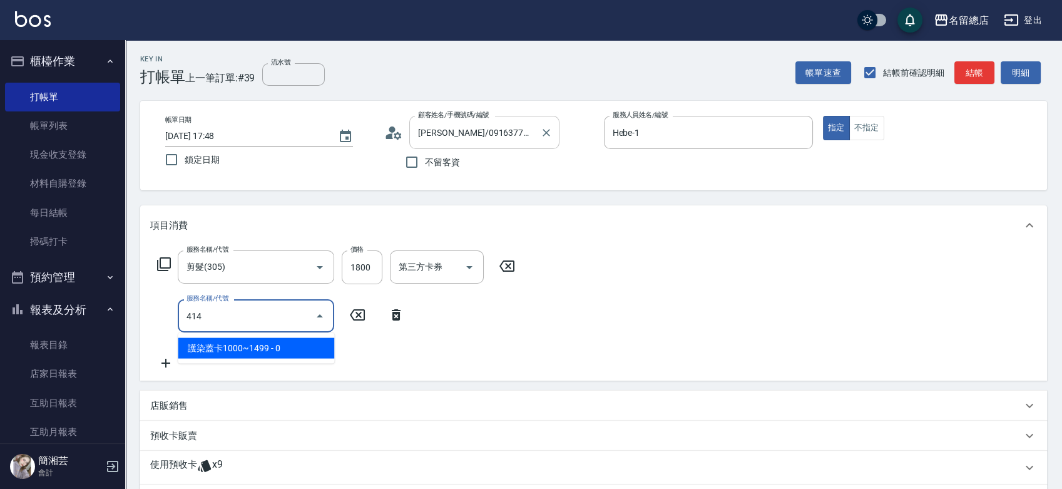
type input "護染蓋卡1000~1499(414)"
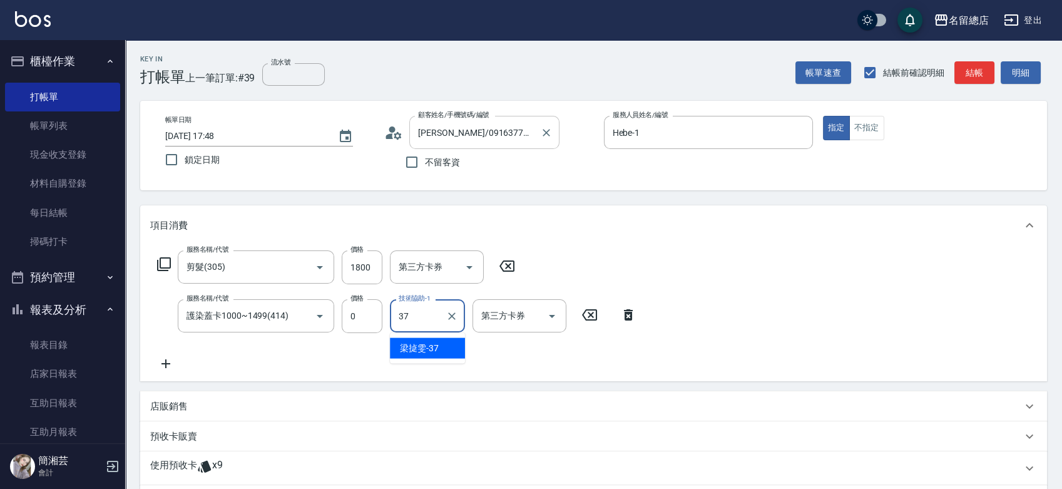
type input "[PERSON_NAME]-37"
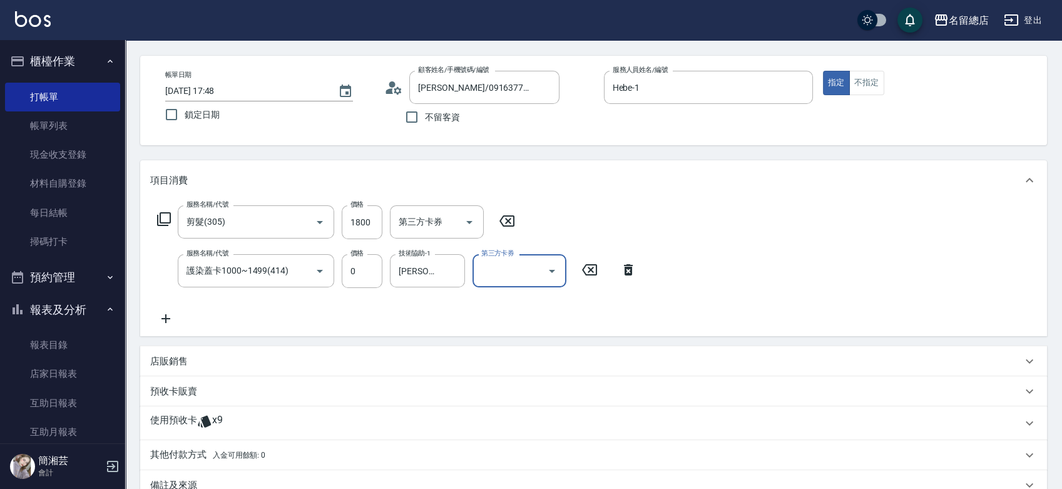
scroll to position [139, 0]
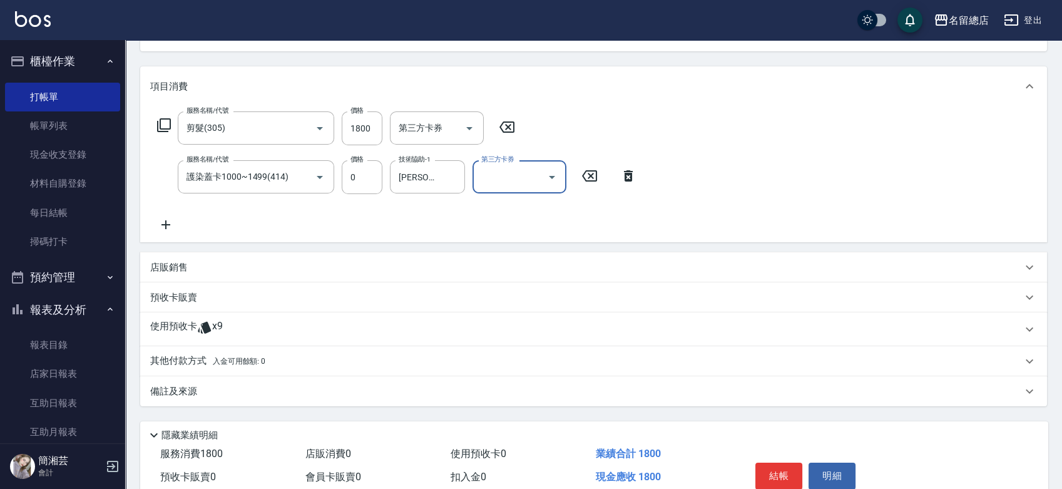
click at [306, 331] on div "使用預收卡 x9" at bounding box center [586, 329] width 872 height 19
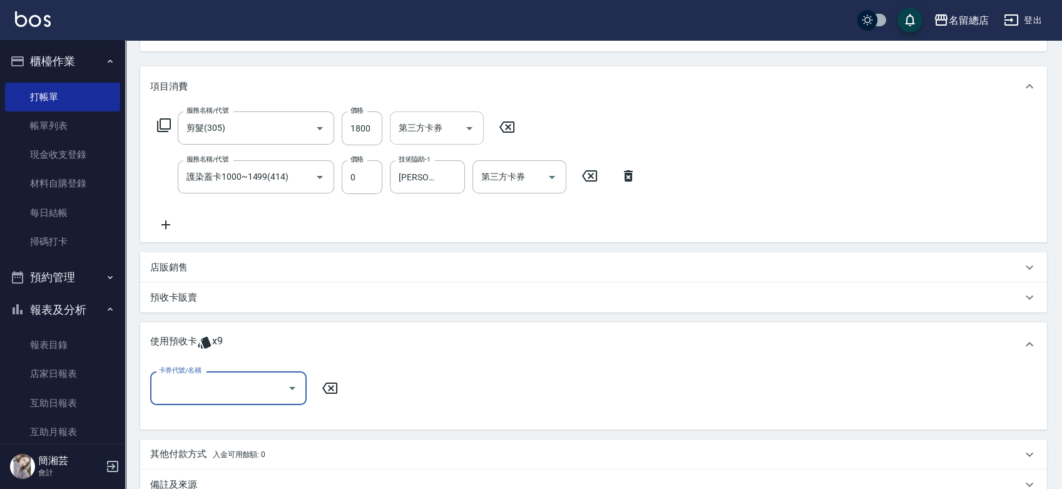
scroll to position [0, 0]
click at [199, 387] on input "卡券代號/名稱" at bounding box center [219, 388] width 126 height 22
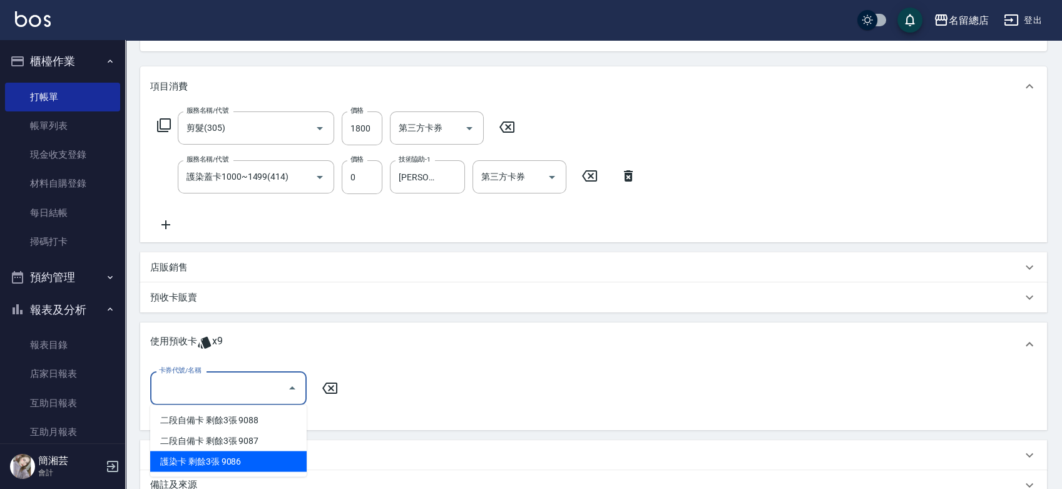
click at [242, 463] on div "護染卡 剩餘3張 9086" at bounding box center [228, 461] width 156 height 21
type input "護染卡 9086"
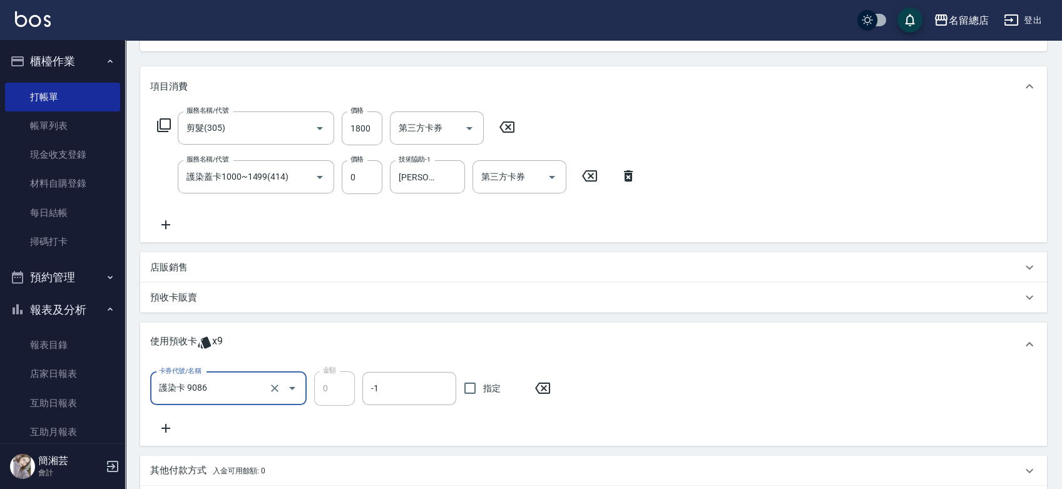
click at [495, 390] on span "指定" at bounding box center [492, 388] width 18 height 13
click at [483, 390] on input "指定" at bounding box center [470, 388] width 26 height 26
checkbox input "true"
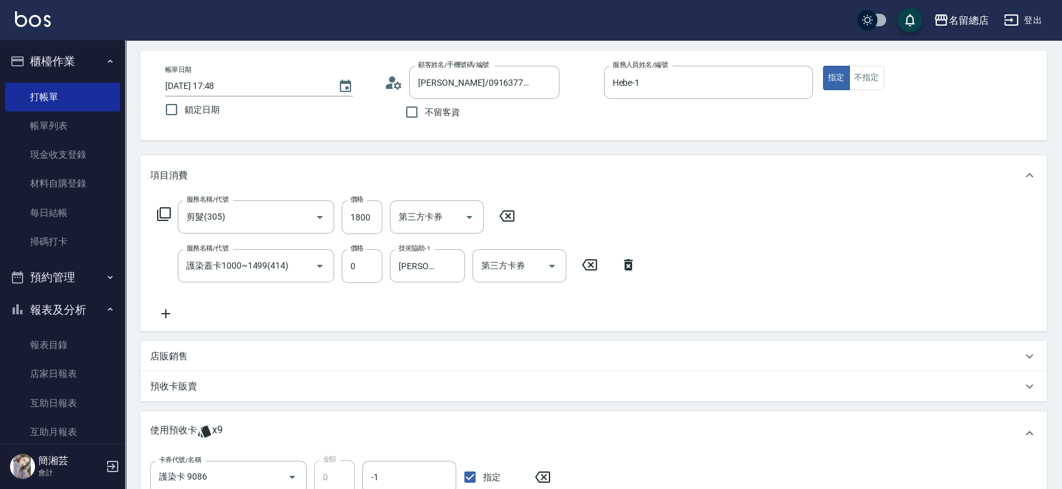
scroll to position [26, 0]
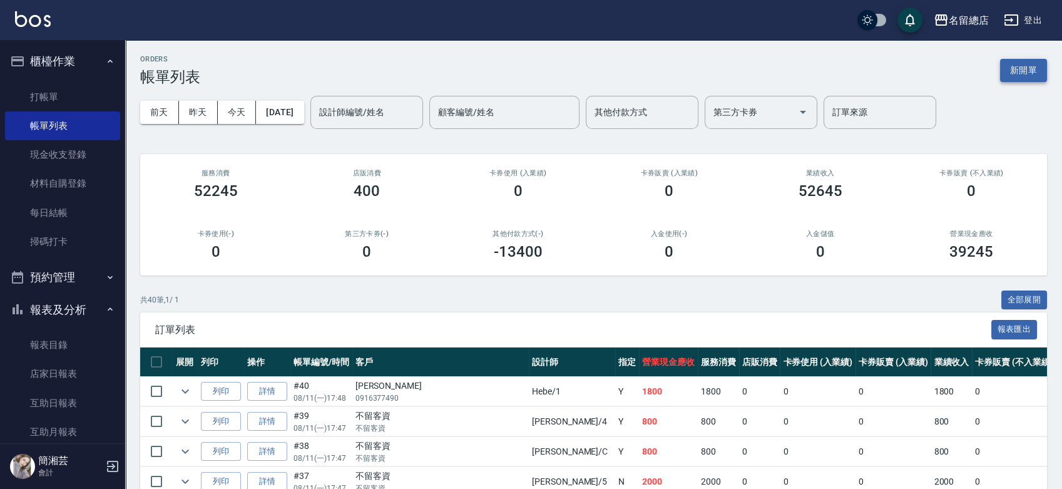
click at [1029, 66] on button "新開單" at bounding box center [1023, 70] width 47 height 23
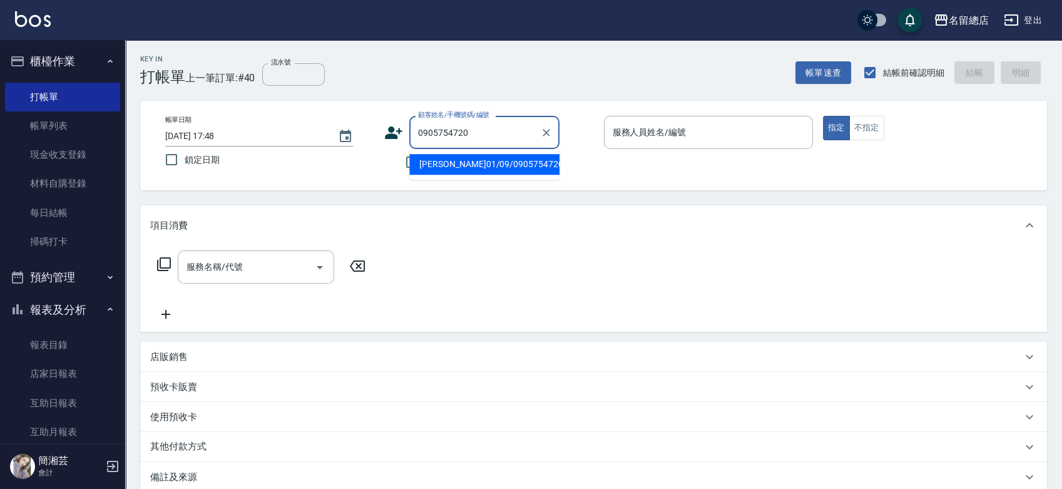
type input "[PERSON_NAME]01/09/0905754720/null"
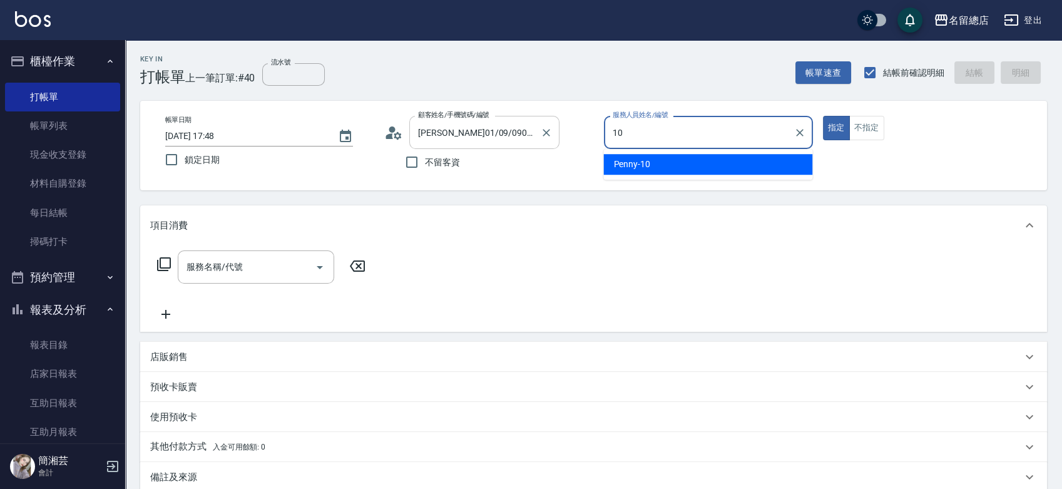
type input "Penny-10"
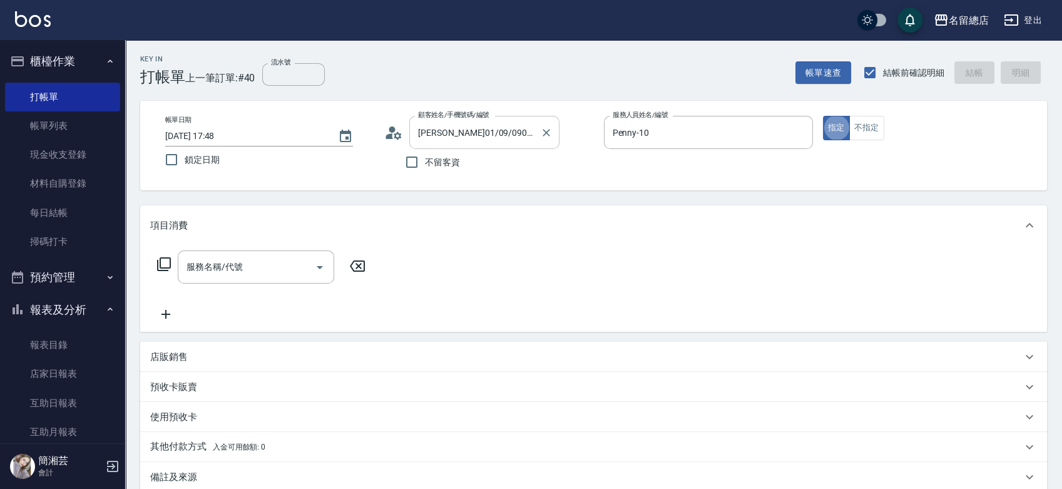
type button "true"
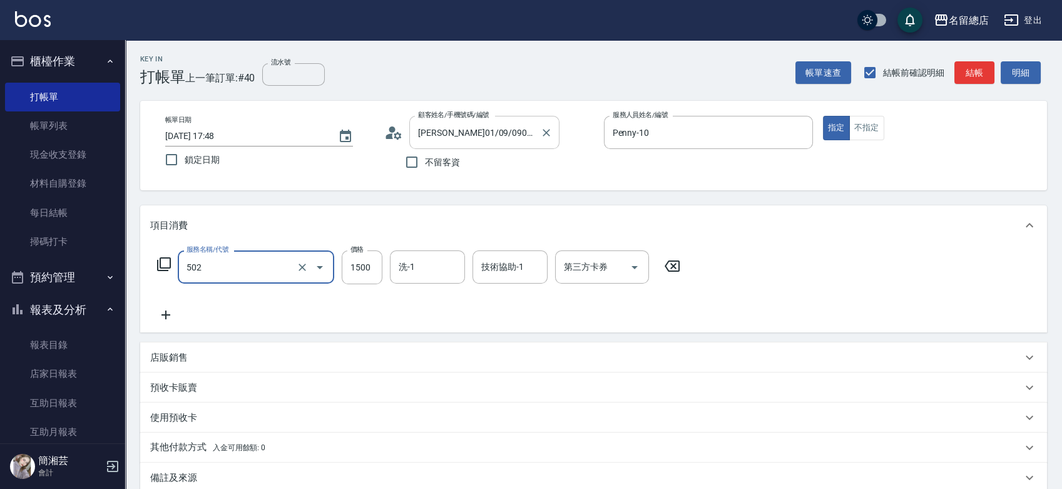
type input "染髮1500以上(502)"
type input "4800"
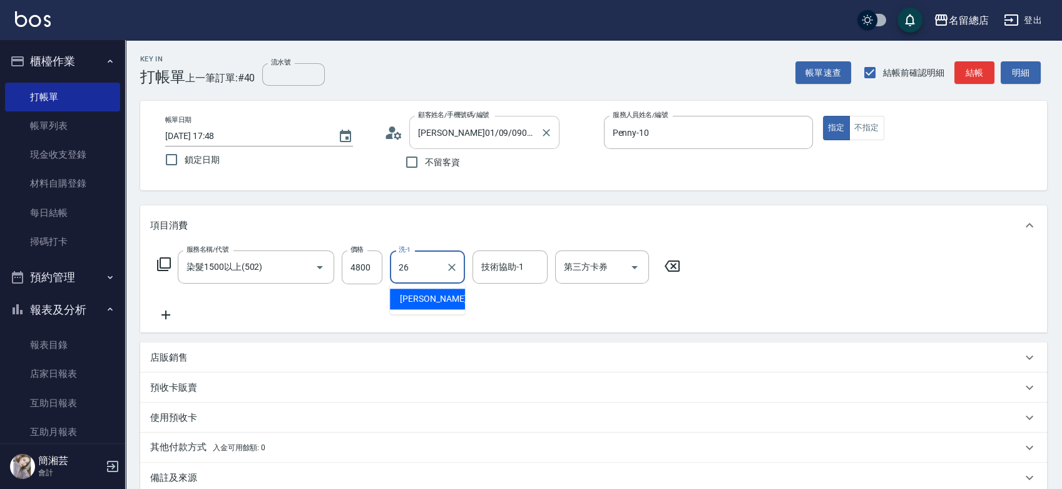
type input "[PERSON_NAME]-26"
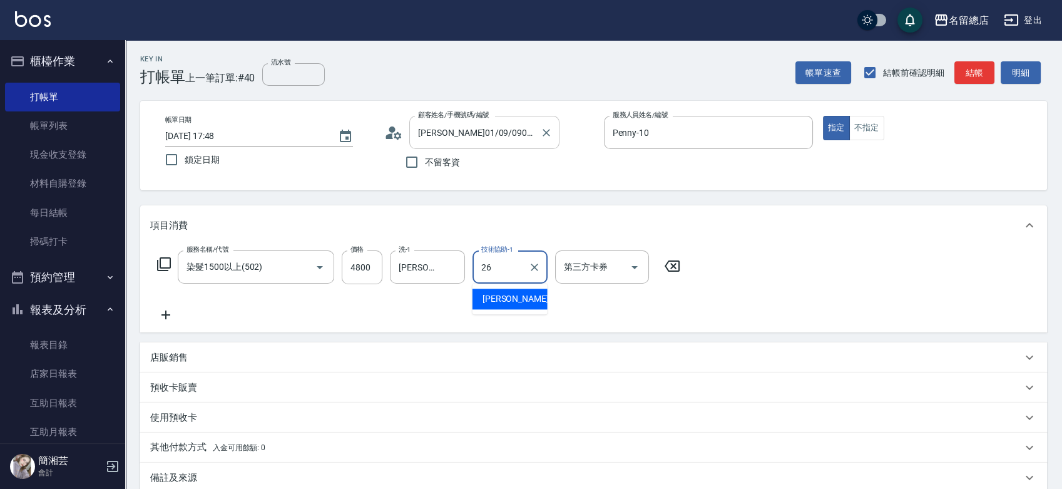
type input "[PERSON_NAME]-26"
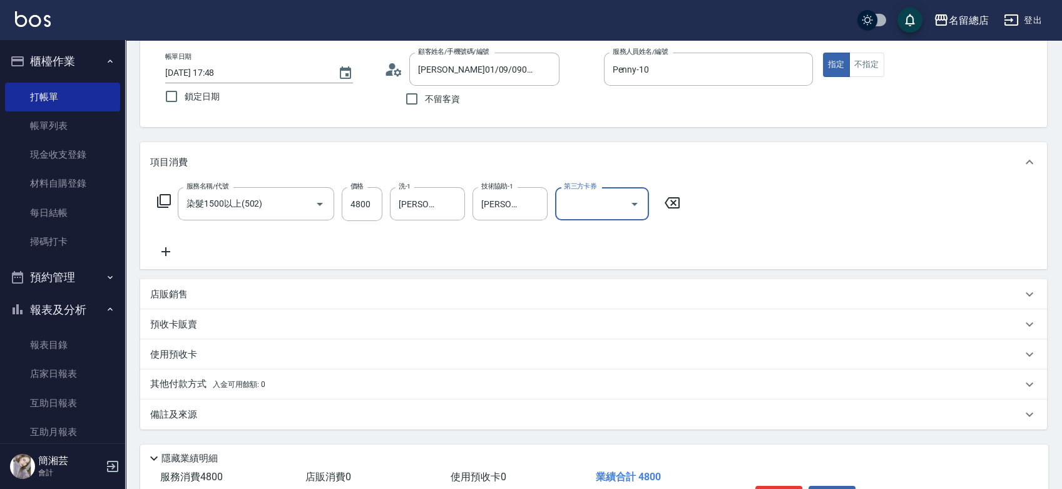
scroll to position [143, 0]
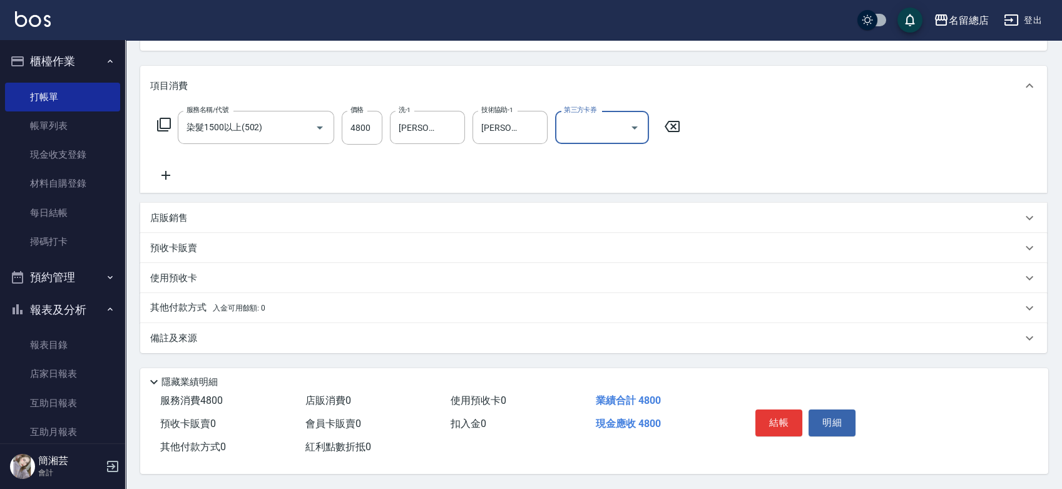
click at [206, 315] on div "其他付款方式 入金可用餘額: 0" at bounding box center [593, 308] width 907 height 30
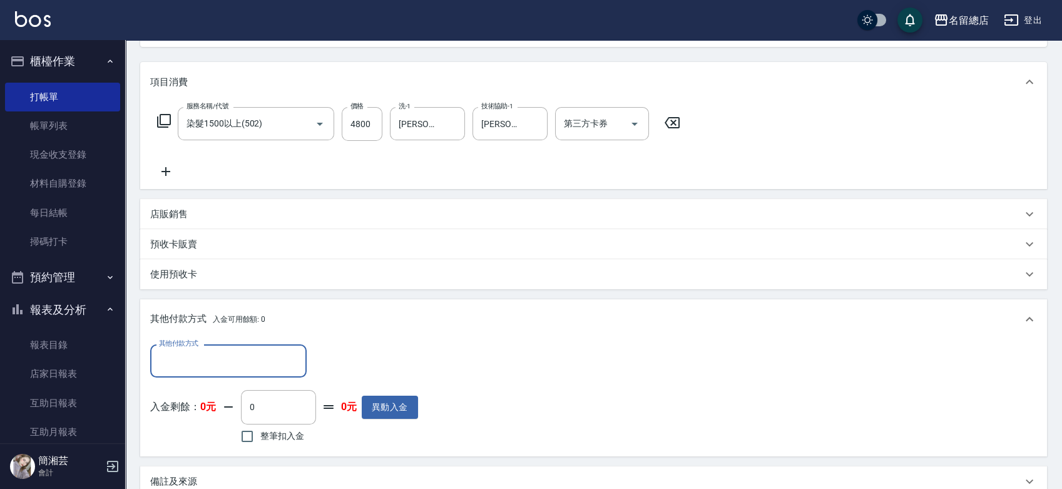
scroll to position [0, 0]
click at [205, 357] on input "其他付款方式" at bounding box center [228, 361] width 145 height 22
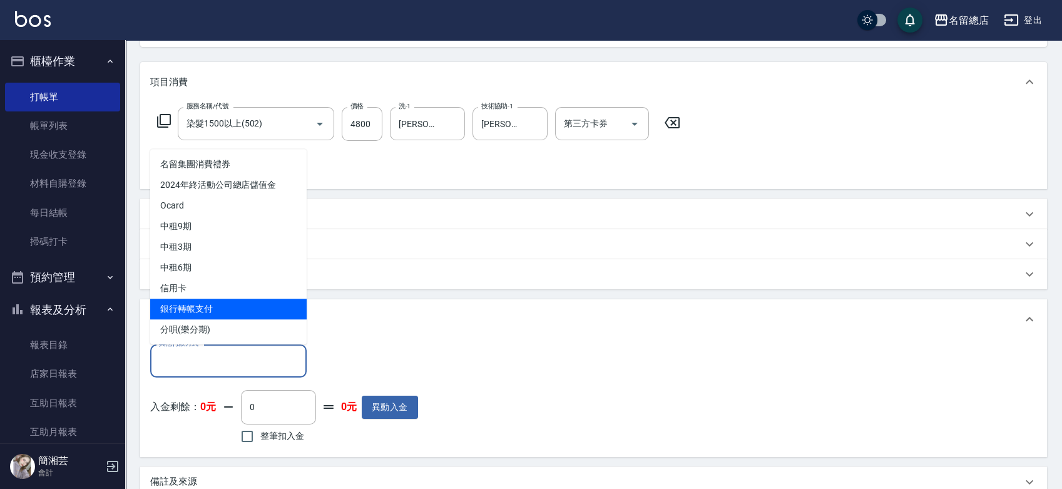
click at [207, 303] on span "銀行轉帳支付" at bounding box center [228, 309] width 156 height 21
type input "銀行轉帳支付"
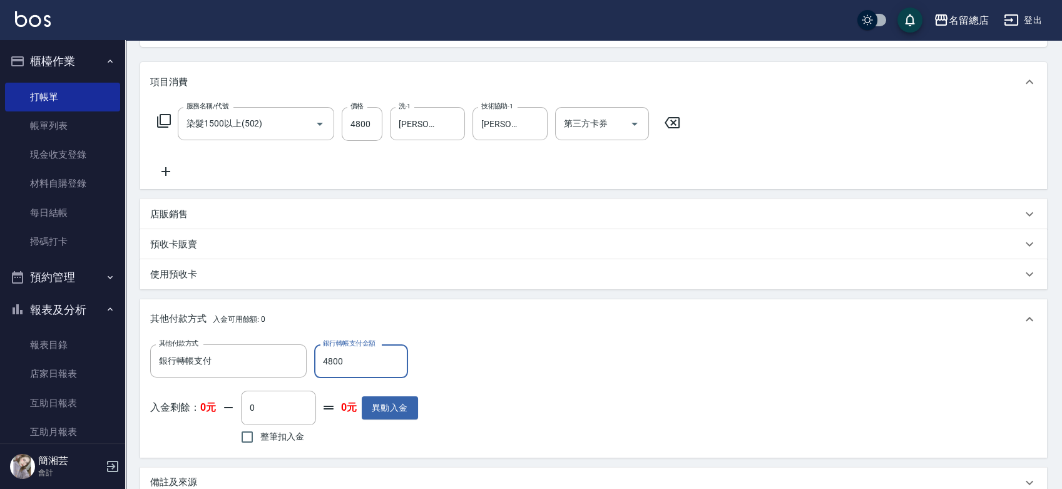
type input "4800"
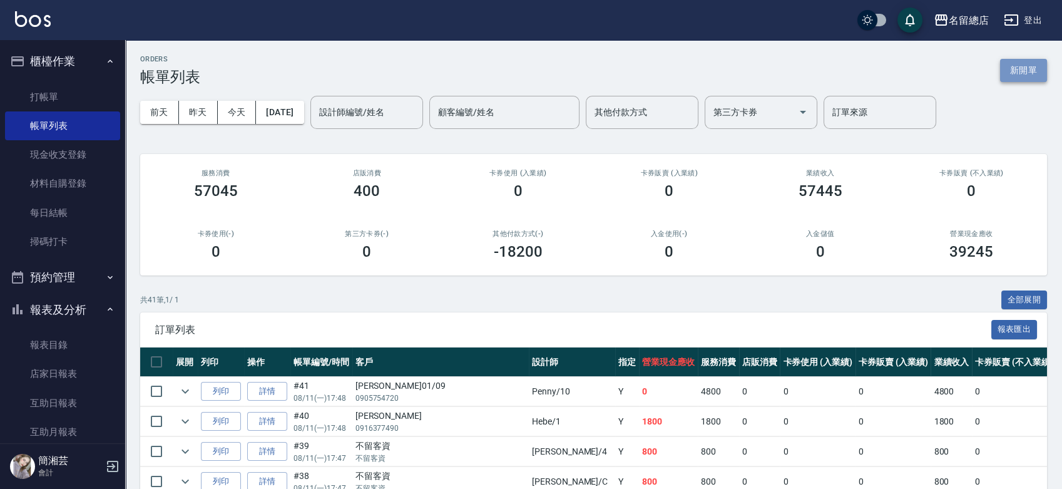
click at [1021, 74] on button "新開單" at bounding box center [1023, 70] width 47 height 23
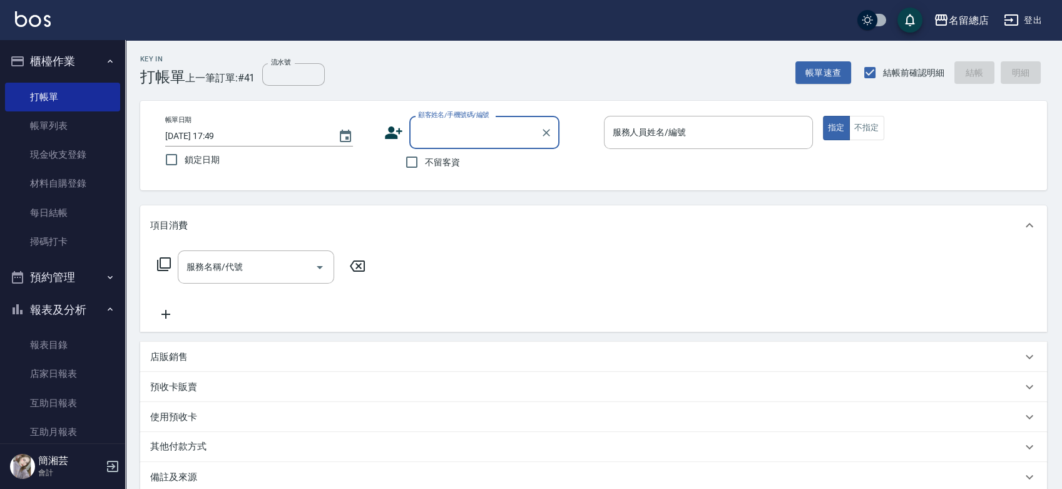
click at [436, 150] on label "不留客資" at bounding box center [429, 162] width 61 height 26
click at [425, 150] on input "不留客資" at bounding box center [412, 162] width 26 height 26
checkbox input "true"
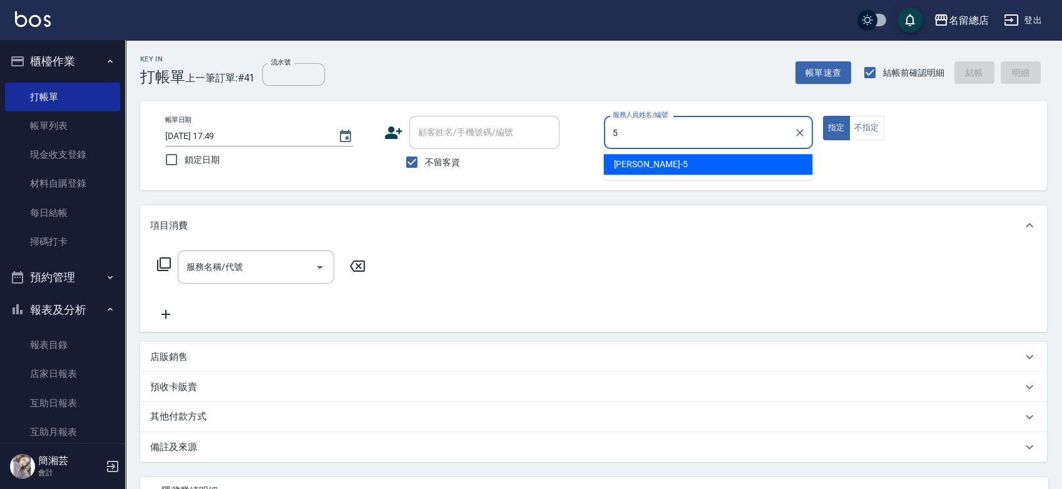
type input "[PERSON_NAME]-5"
type button "true"
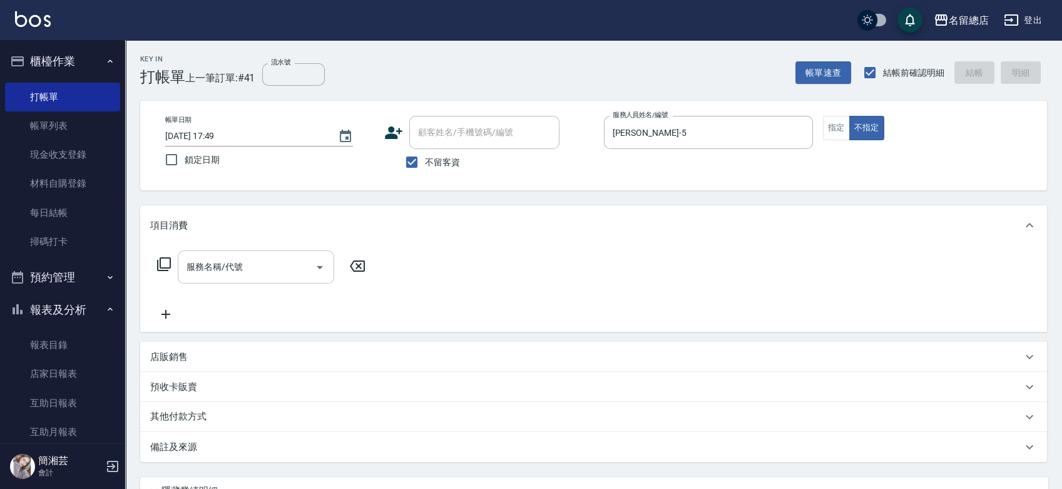
click at [210, 258] on div "服務名稱/代號 服務名稱/代號" at bounding box center [256, 266] width 156 height 33
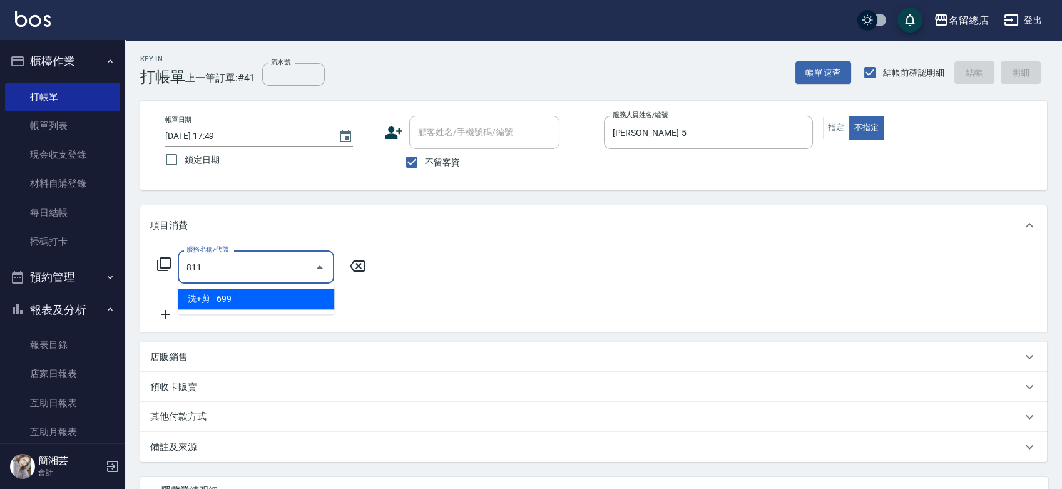
type input "洗+剪(811)"
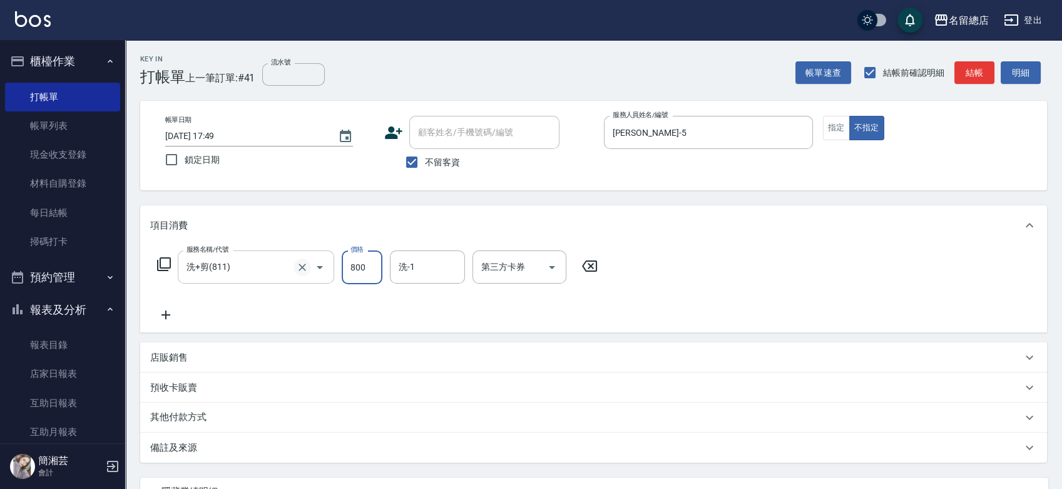
click at [306, 265] on icon "Clear" at bounding box center [302, 267] width 13 height 13
type input "800"
type input "精油洗(609)"
type input "899"
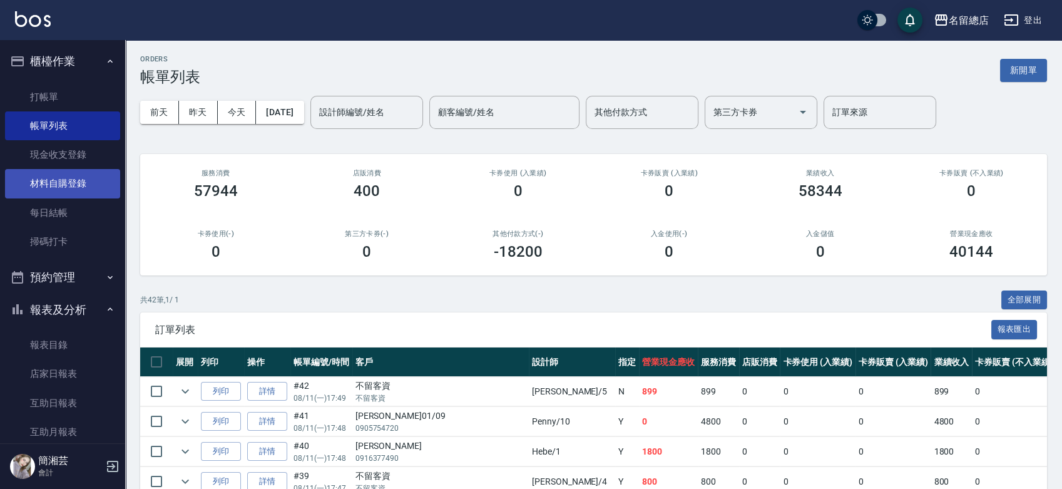
click at [58, 187] on link "材料自購登錄" at bounding box center [62, 183] width 115 height 29
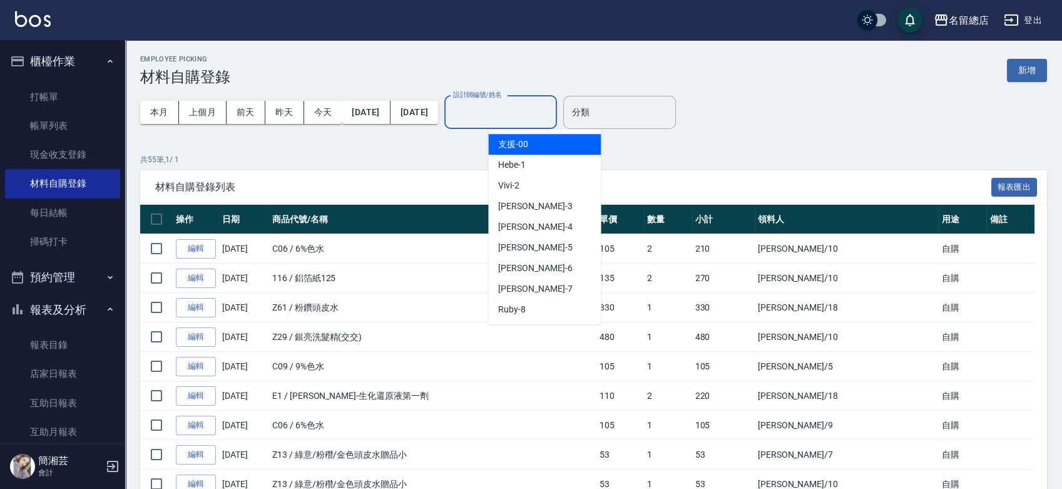
click at [517, 116] on input "設計師編號/姓名" at bounding box center [500, 112] width 101 height 22
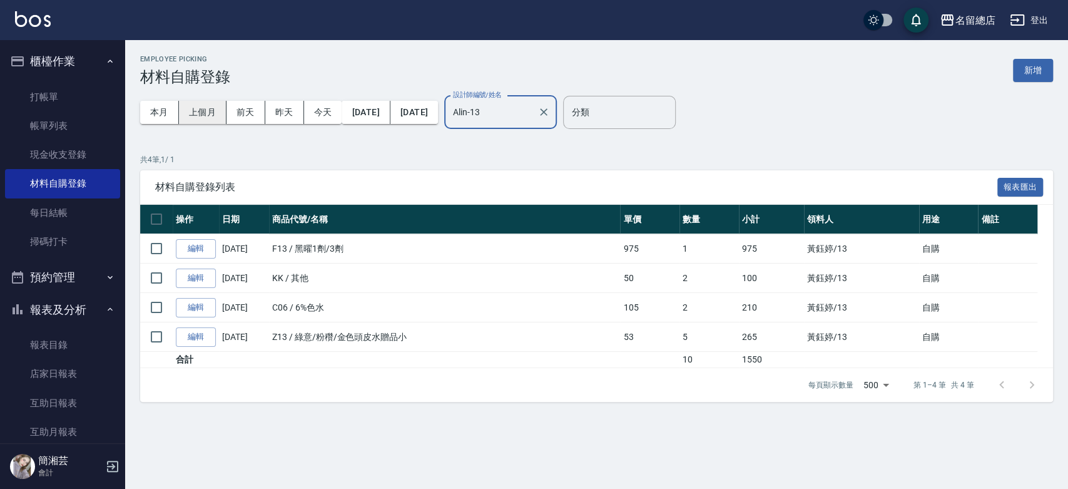
type input "Alin-13"
click at [207, 118] on button "上個月" at bounding box center [203, 112] width 48 height 23
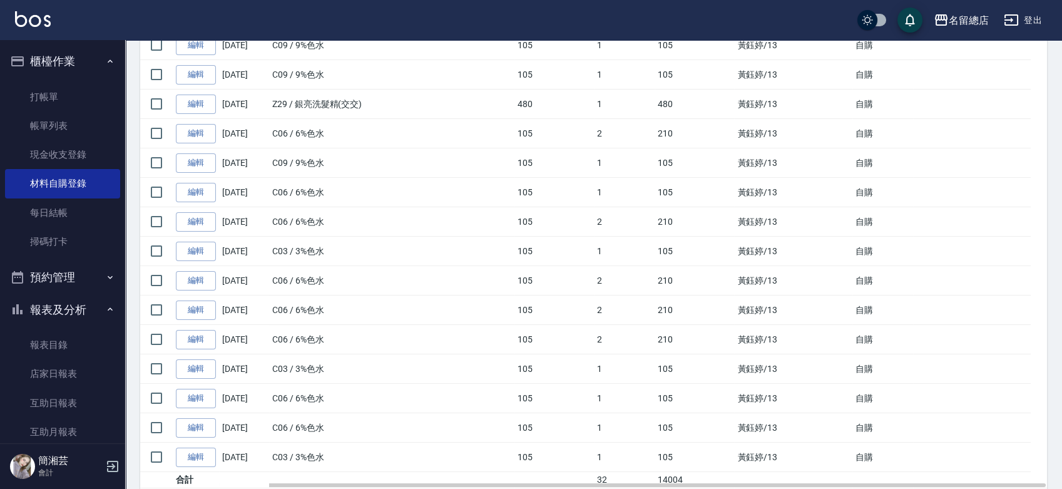
scroll to position [416, 0]
